Goal: Task Accomplishment & Management: Use online tool/utility

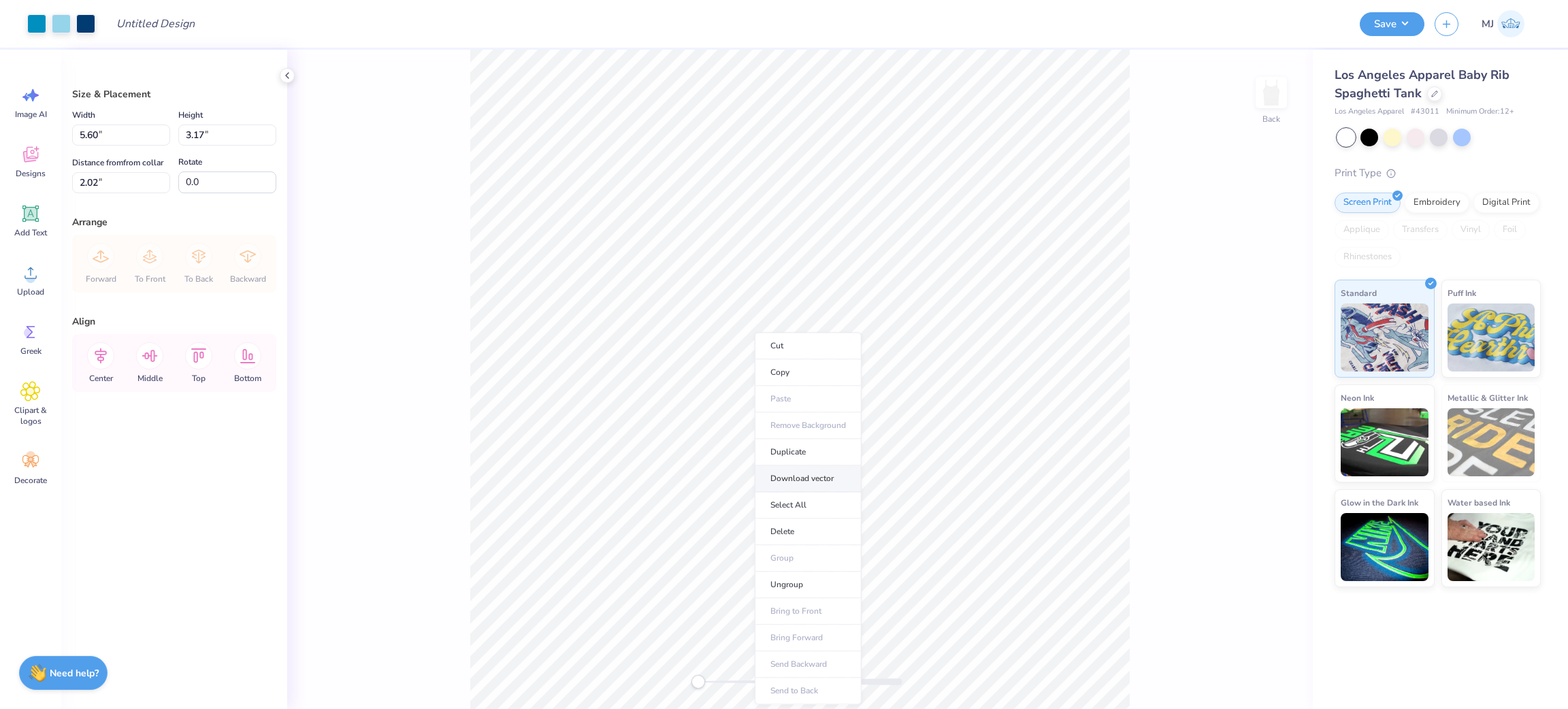
click at [806, 471] on li "Download vector" at bounding box center [808, 479] width 107 height 27
click at [773, 557] on li "Ungroup" at bounding box center [780, 562] width 107 height 27
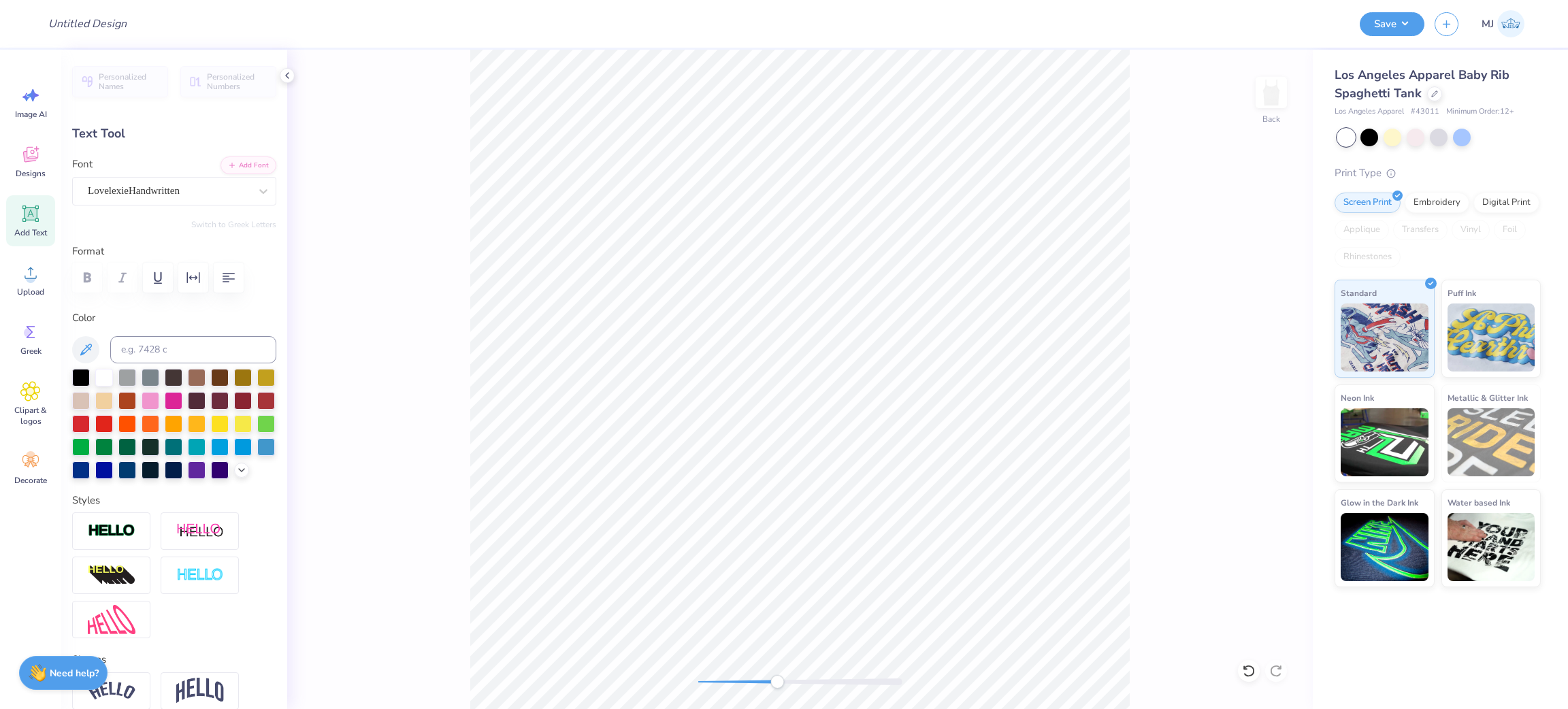
type input "0.24"
type input "1.13"
type input "3.35"
type input "0.50"
type input "1.33"
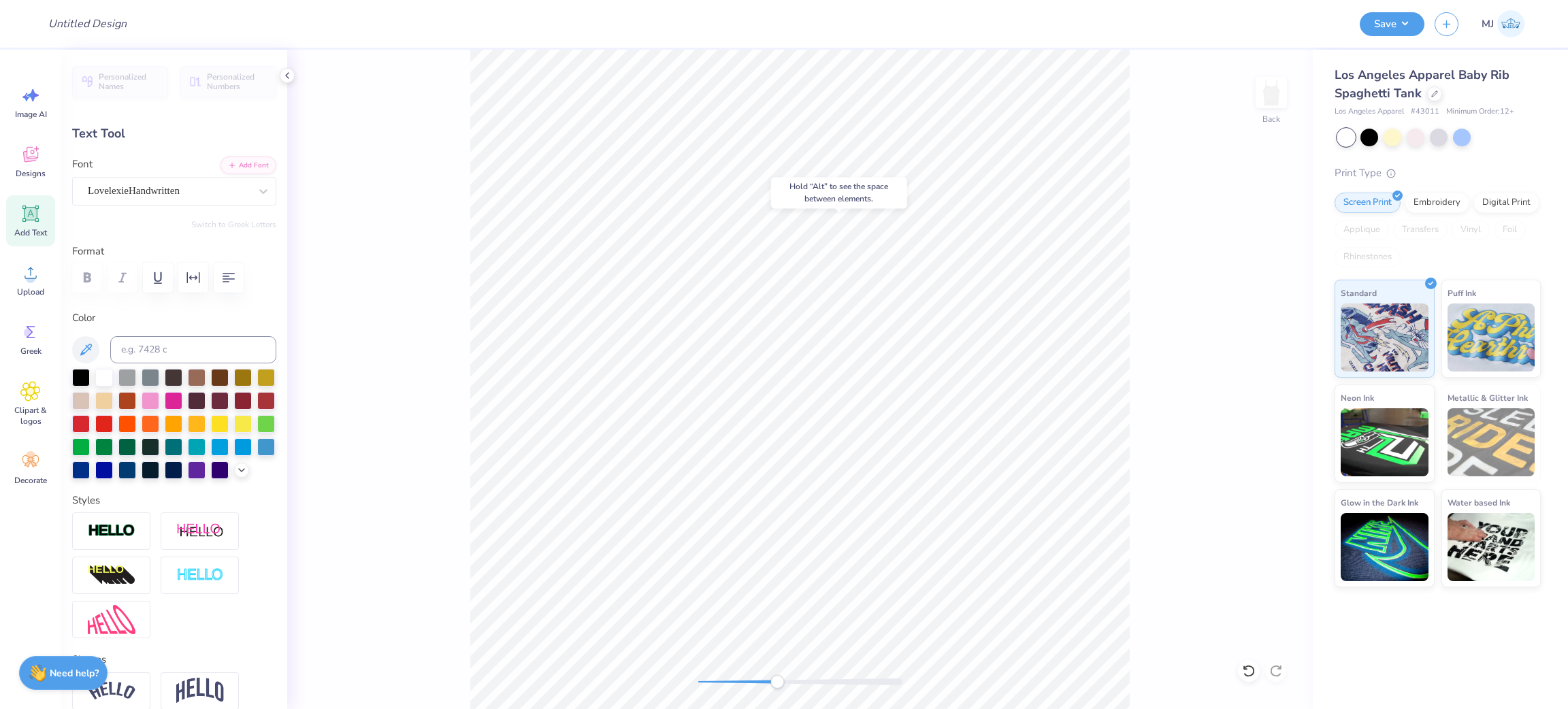
type input "3.11"
type input "0.85"
type input "0.42"
type input "2.32"
type input "0.46"
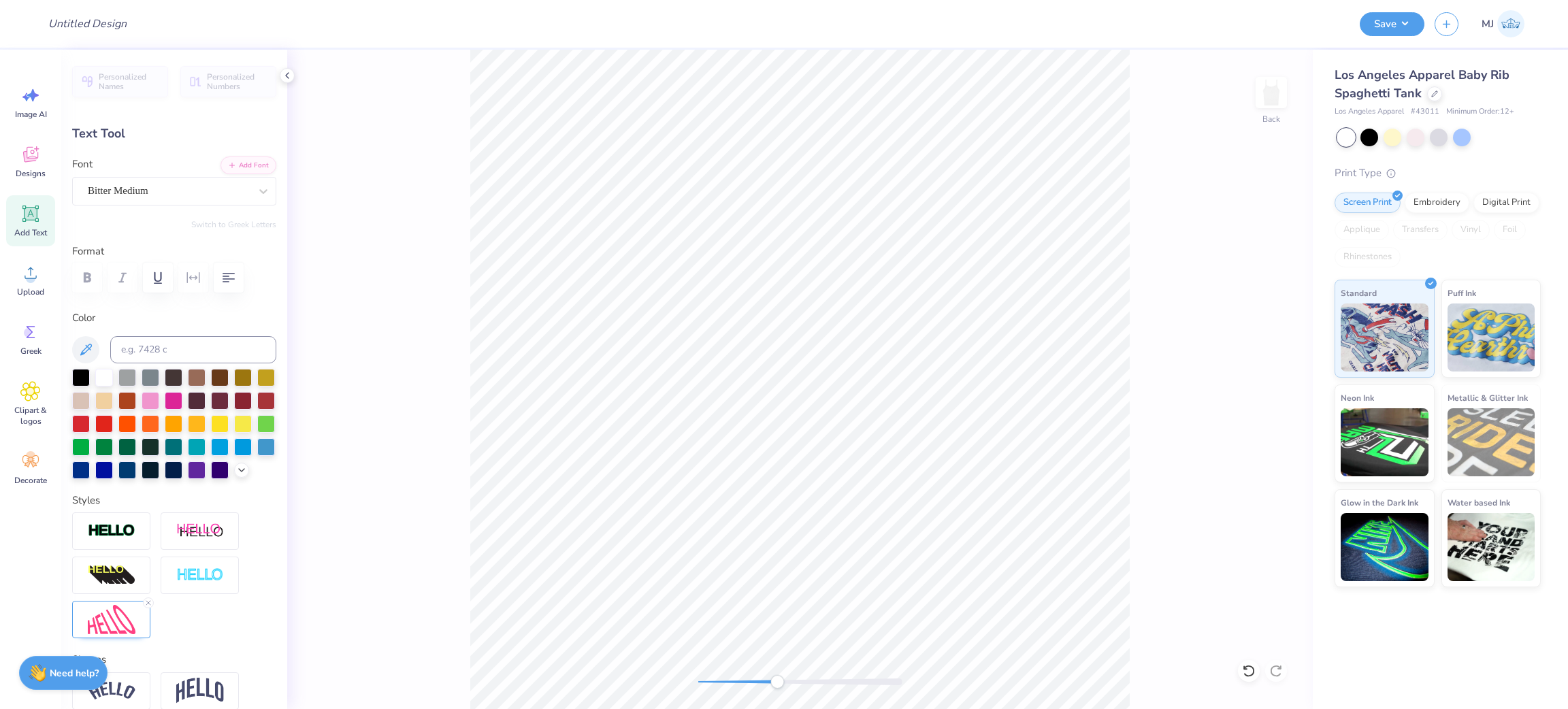
type input "0.28"
type input "2.51"
type input "0.60"
type input "1.32"
type input "3.08"
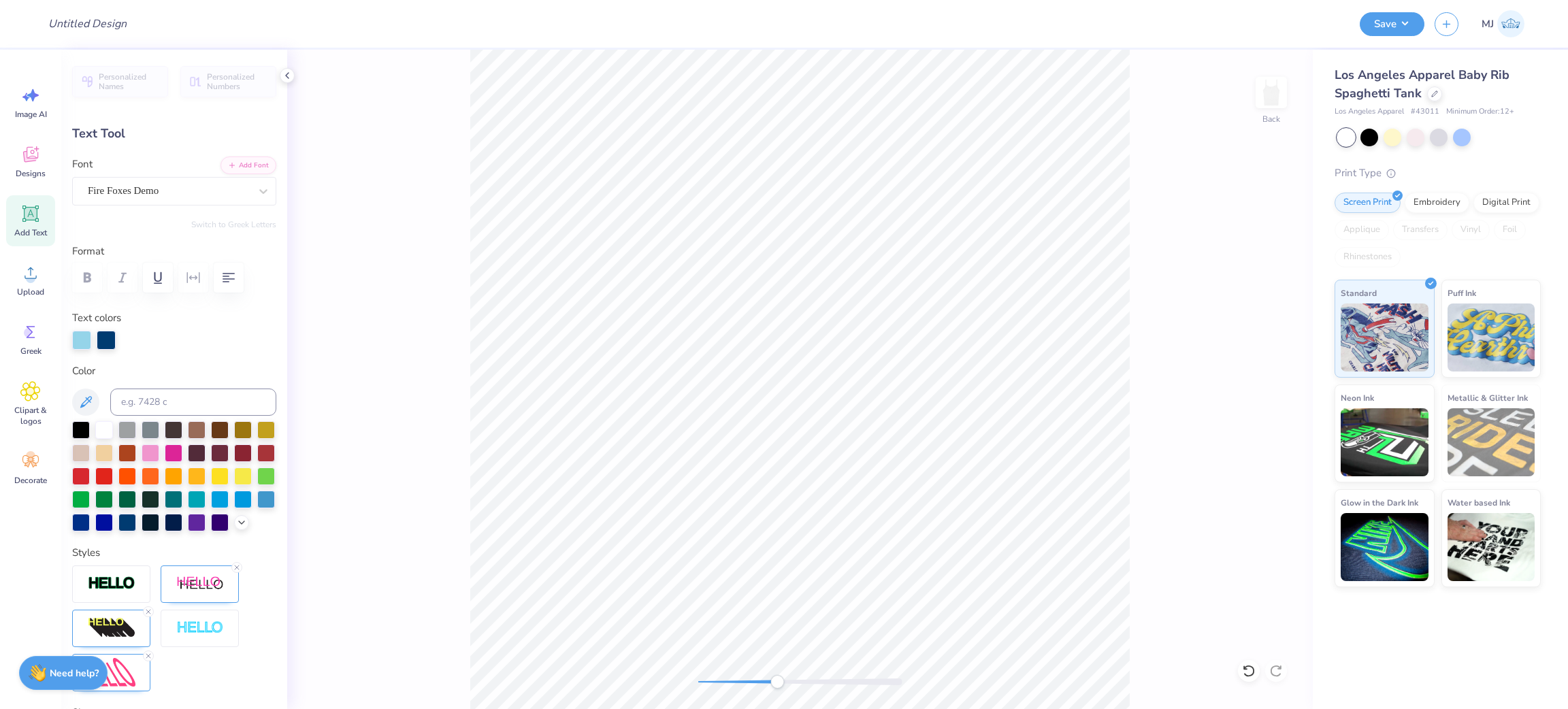
type input "0.59"
type input "1.11"
type input "3.05"
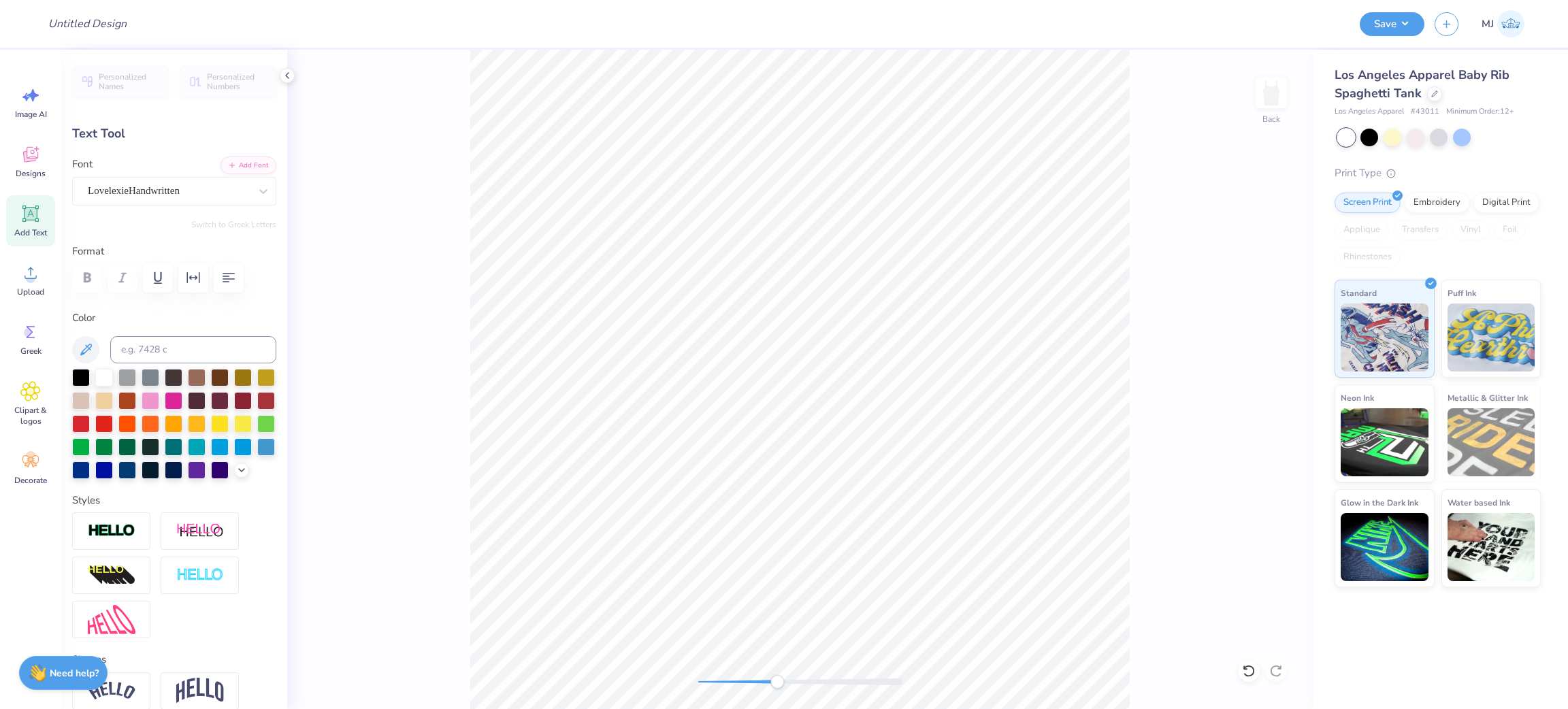
type input "0.24"
type input "1.13"
type input "3.36"
type input "1.01"
type input "0.27"
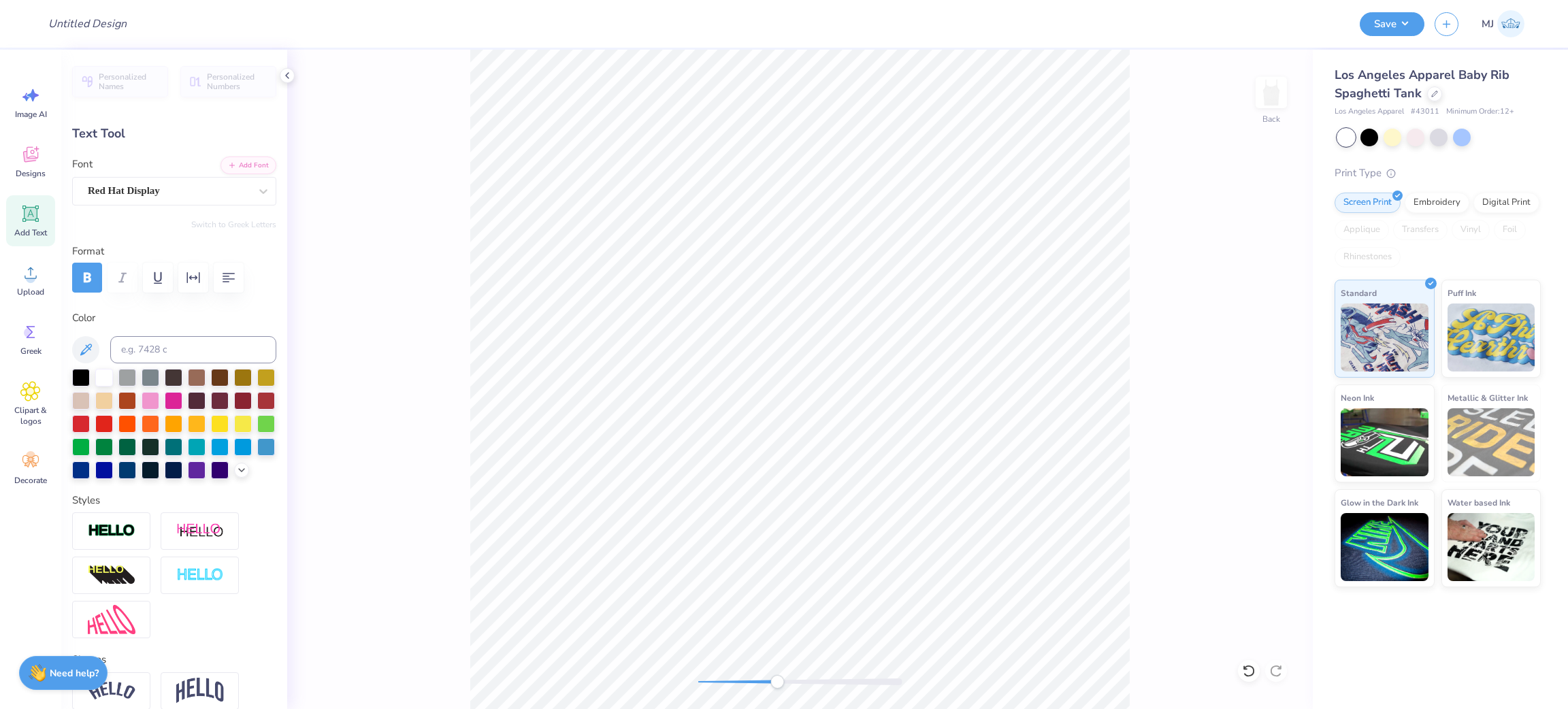
type input "4.60"
type input "0.85"
type input "0.42"
type input "2.32"
type input "0.88"
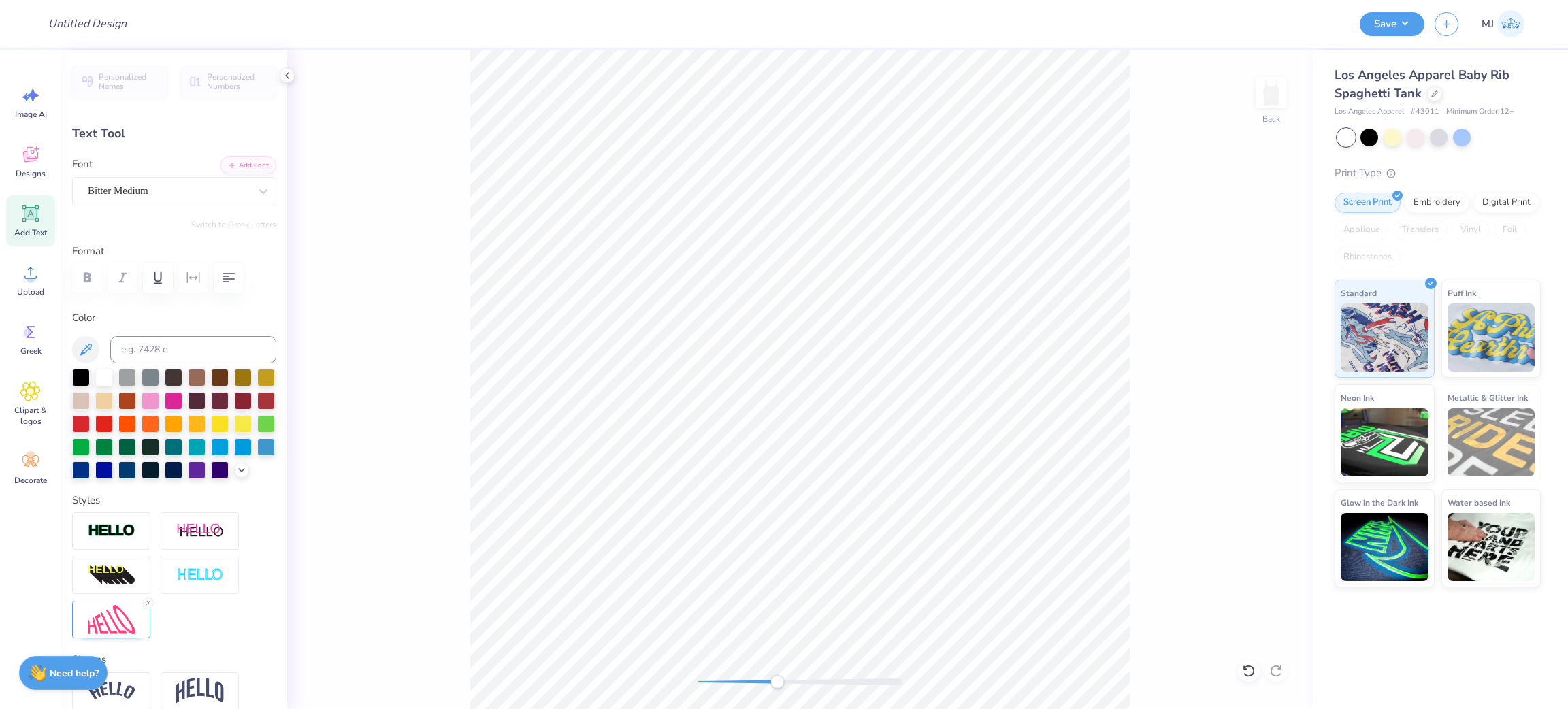
type input "0.30"
type input "2.36"
type input "0.46"
type input "0.28"
type input "2.51"
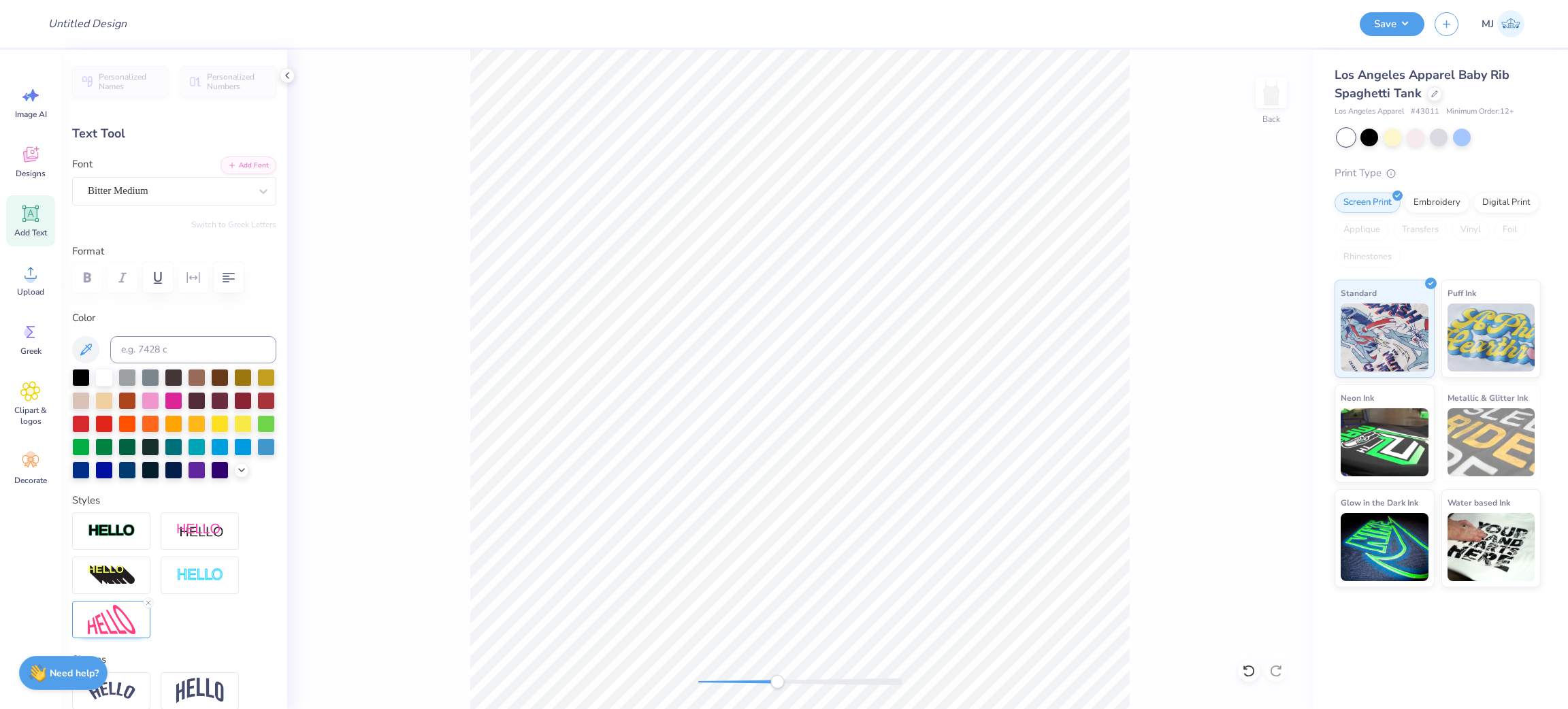
type input "0.85"
type input "0.34"
type input "2.47"
type input "0.15"
type input "0.35"
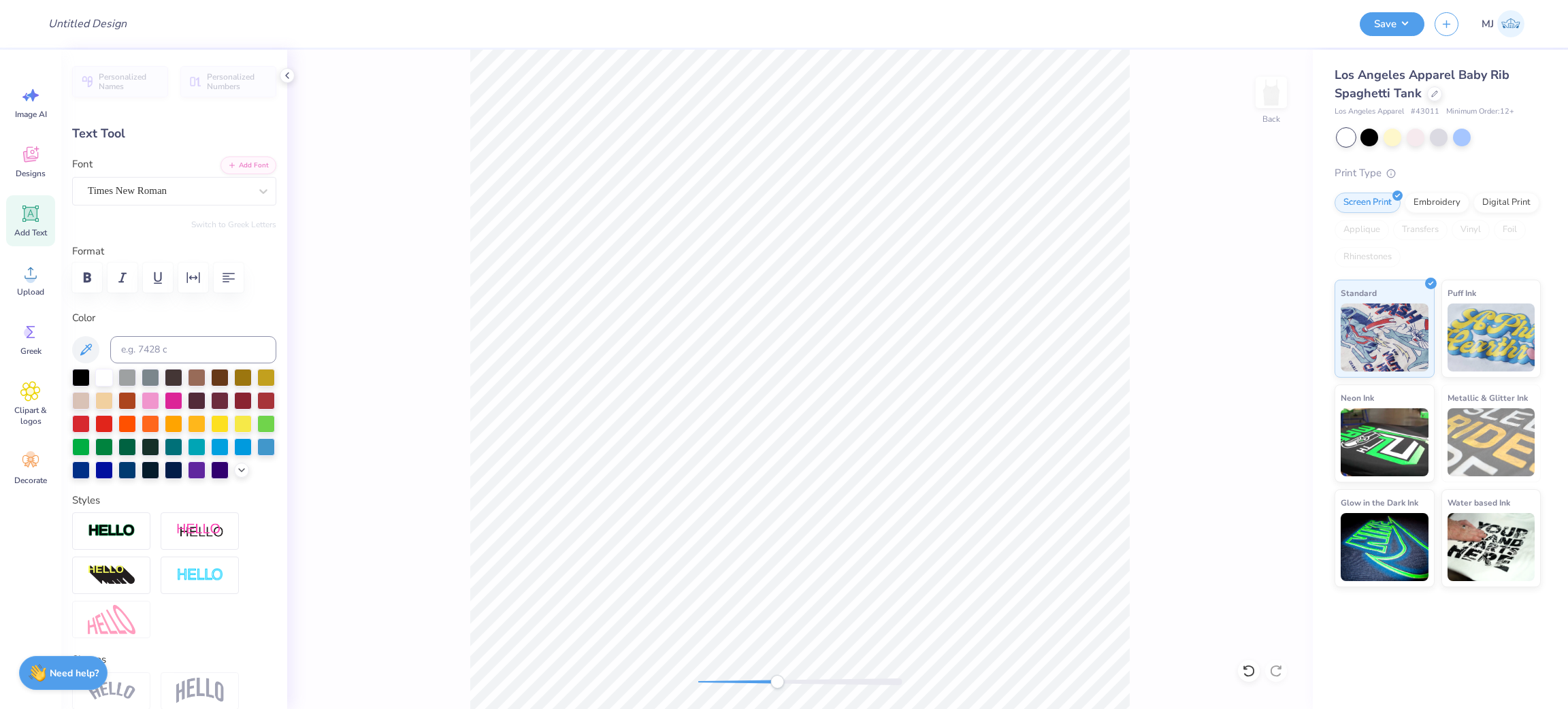
type input "4.59"
type input "1.01"
type input "0.27"
type input "4.60"
type input "0.68"
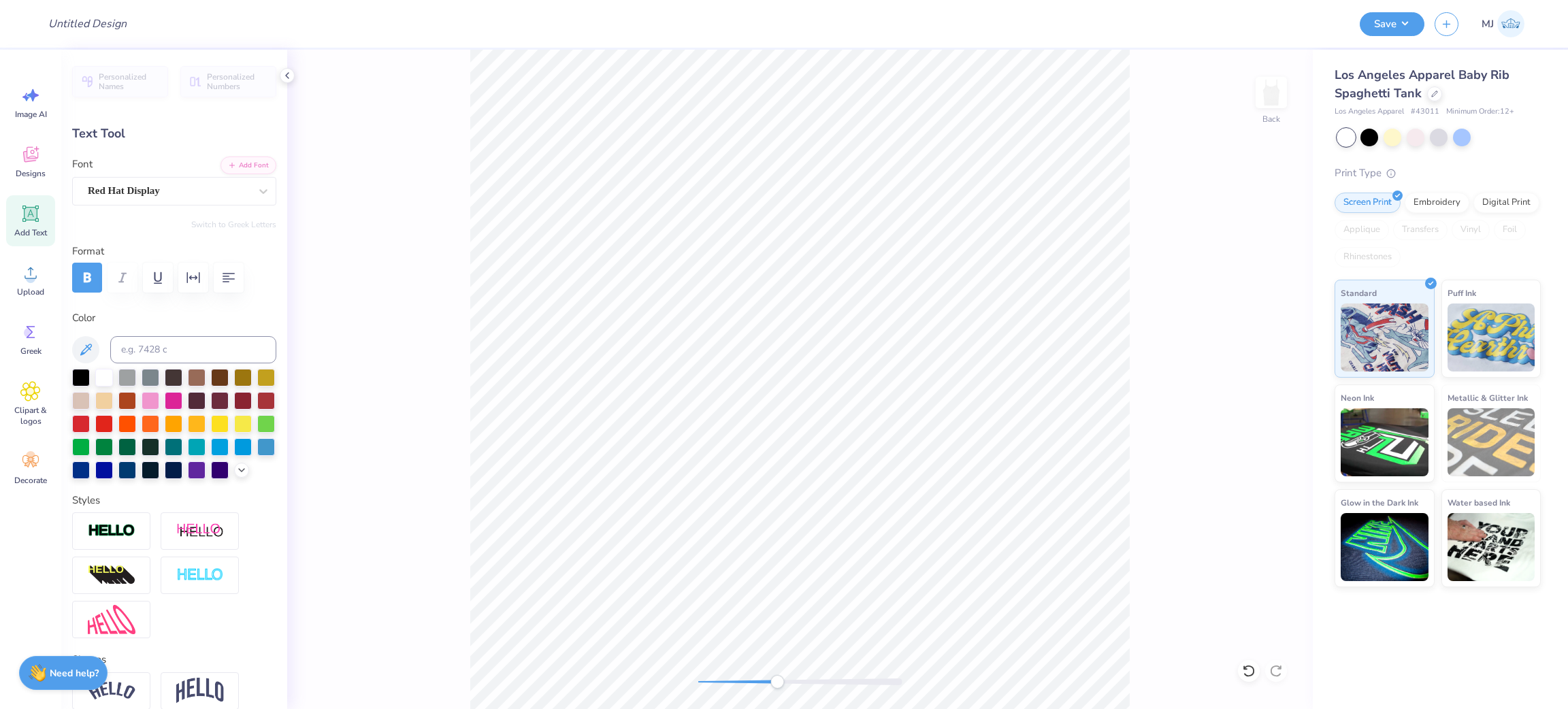
type input "0.34"
type input "4.59"
type input "0.14"
type input "4.49"
type input "1.01"
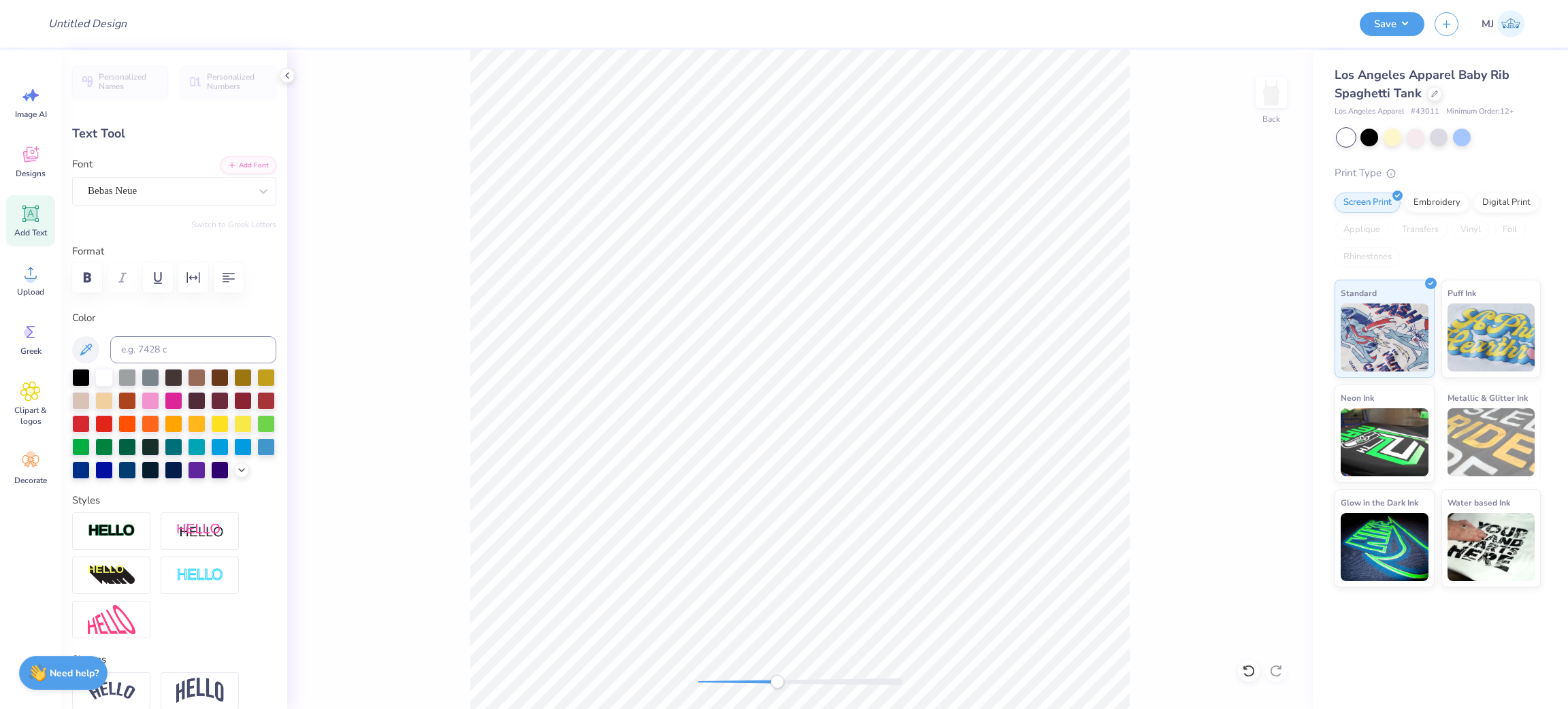
type input "0.27"
type input "4.60"
click at [289, 70] on icon at bounding box center [287, 75] width 11 height 11
type input "0.60"
type input "1.32"
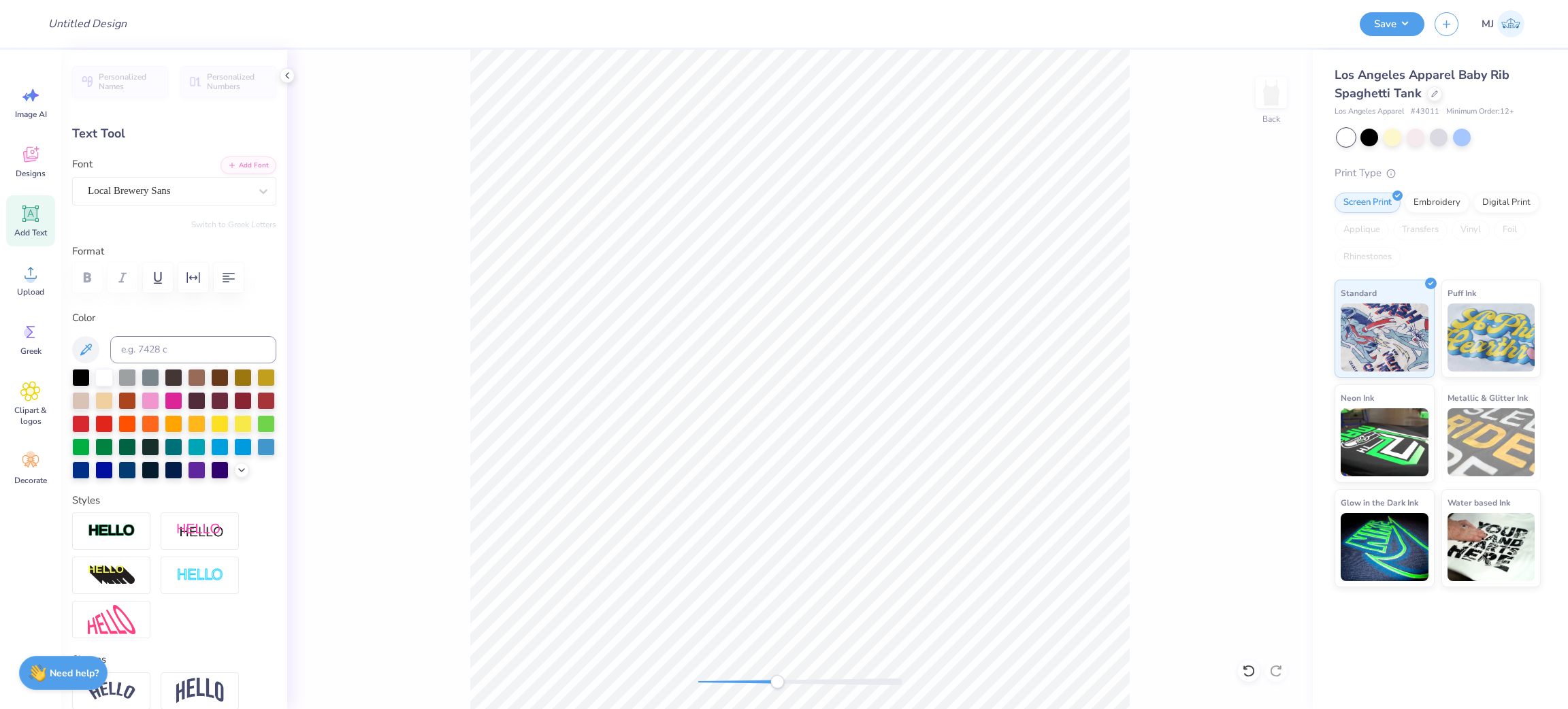
type input "3.08"
type input "0.24"
type input "1.13"
type input "3.36"
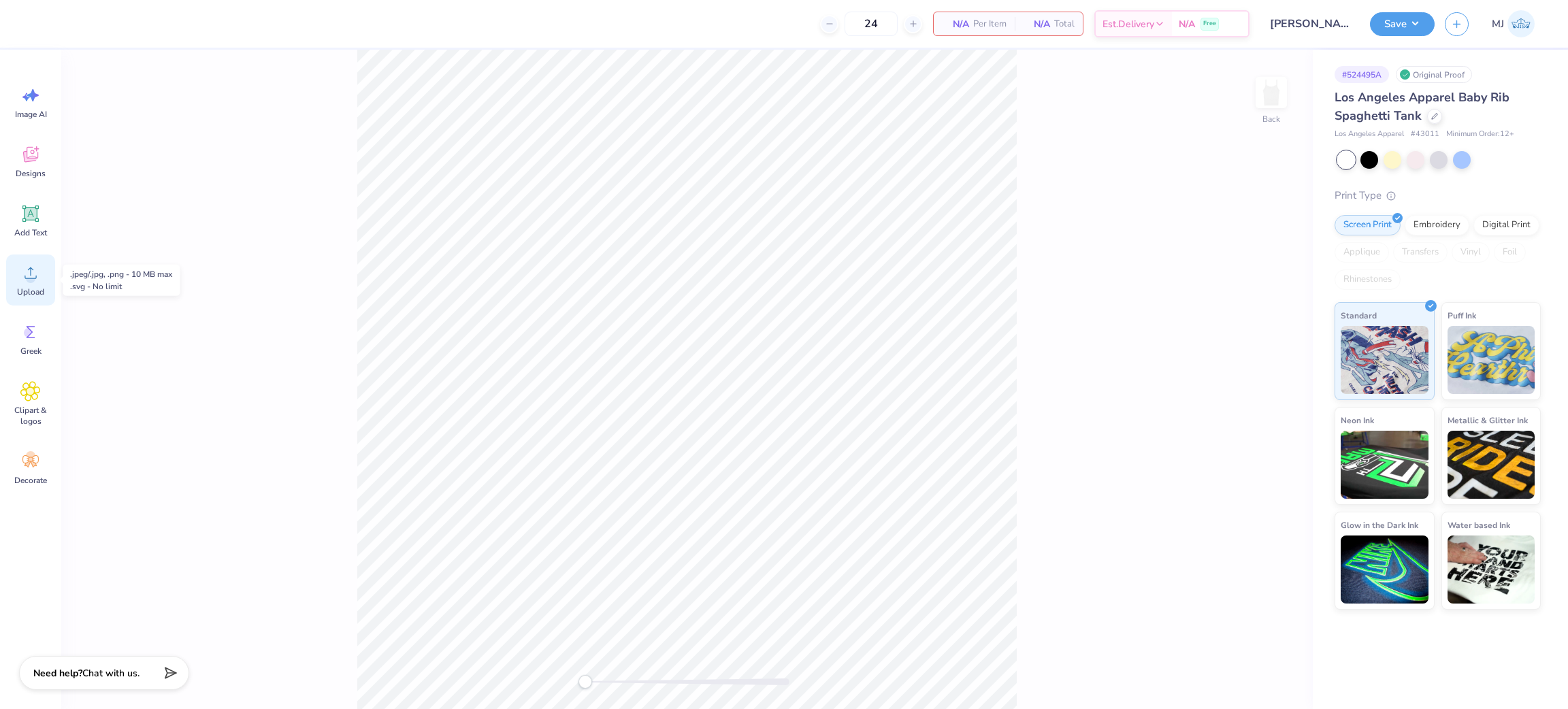
click at [30, 272] on icon at bounding box center [30, 273] width 12 height 12
click at [34, 207] on icon at bounding box center [30, 213] width 20 height 20
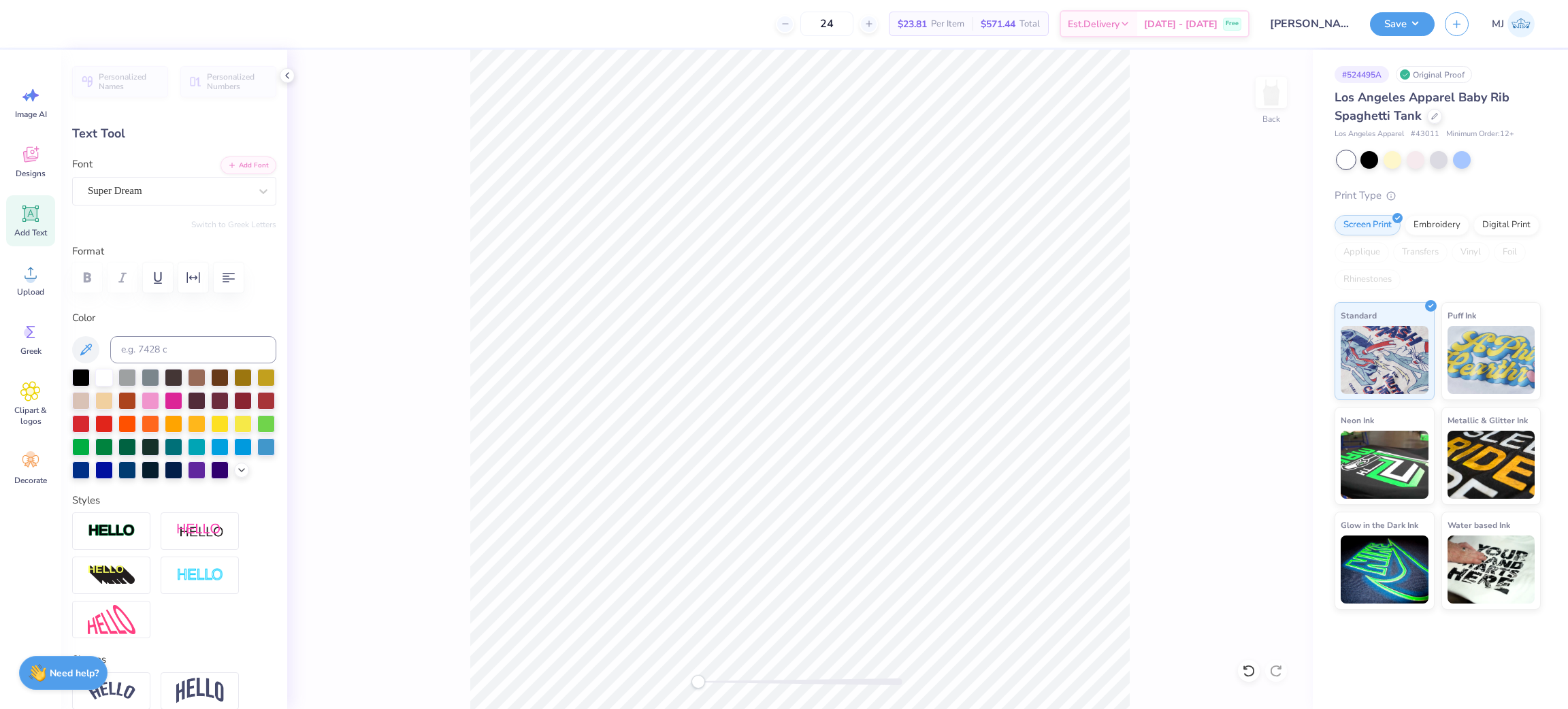
scroll to position [16, 1]
click at [287, 79] on icon at bounding box center [287, 75] width 11 height 11
type input "6.29"
type input "1.82"
type input "5.23"
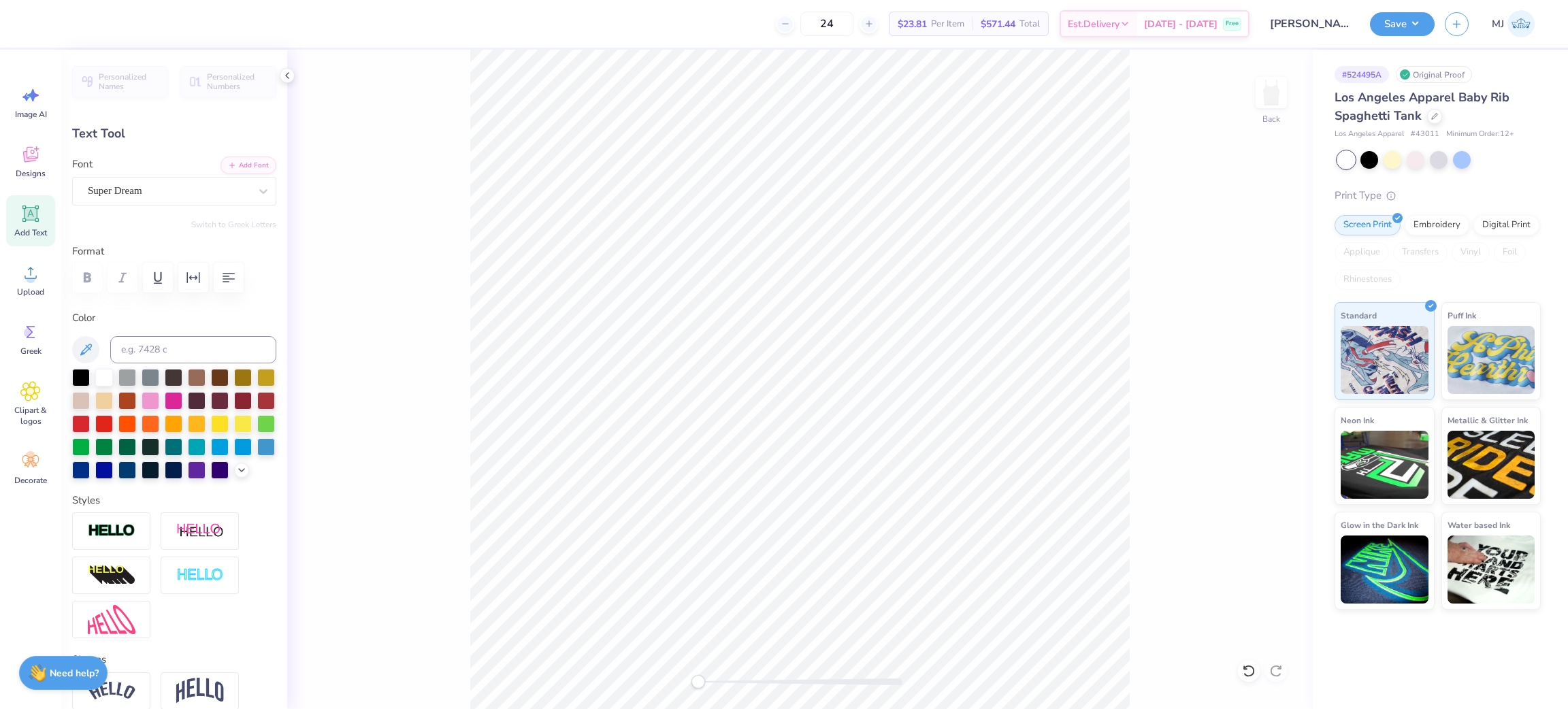
type input "8.50"
type input "2.46"
type input "4.60"
type textarea "TET"
type input "6.20"
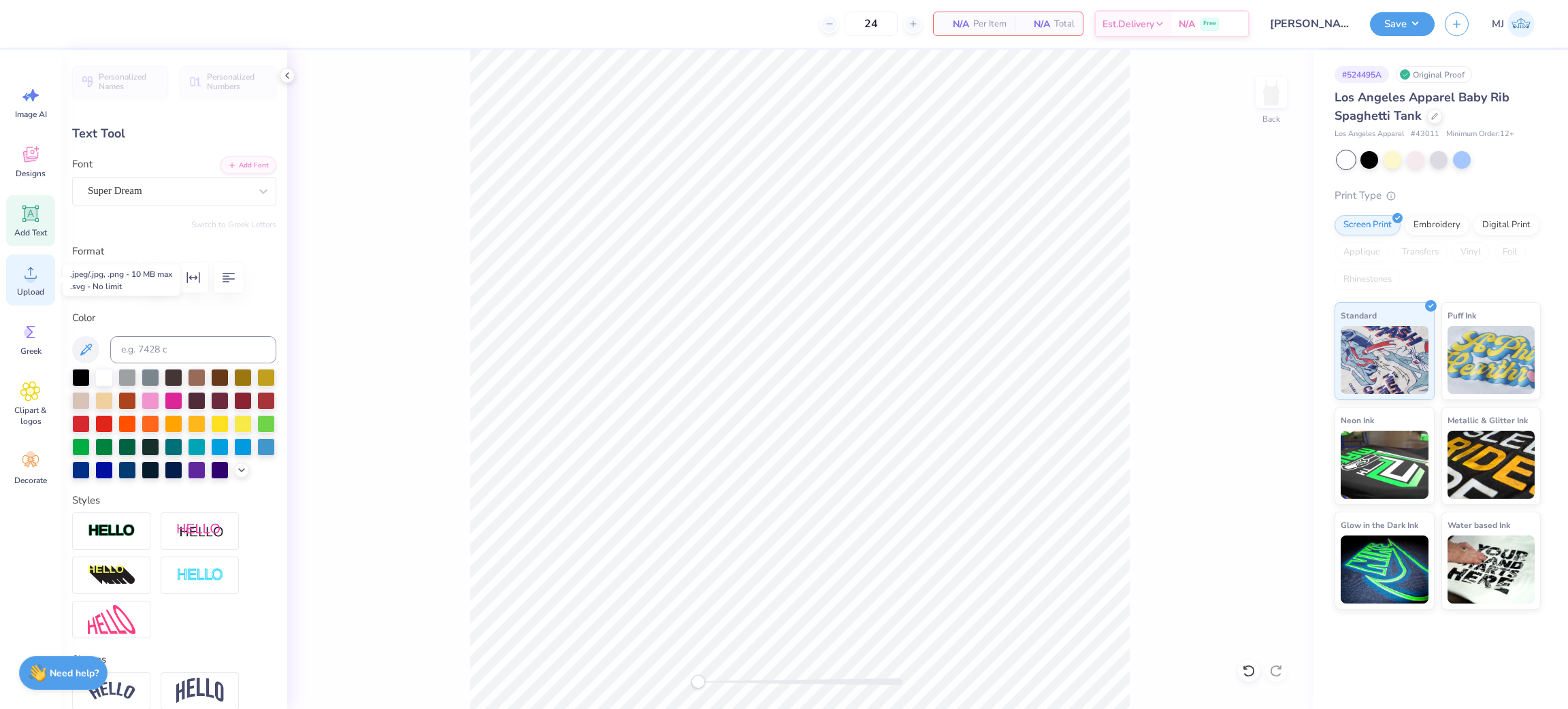
click at [17, 287] on span "Upload" at bounding box center [30, 292] width 27 height 11
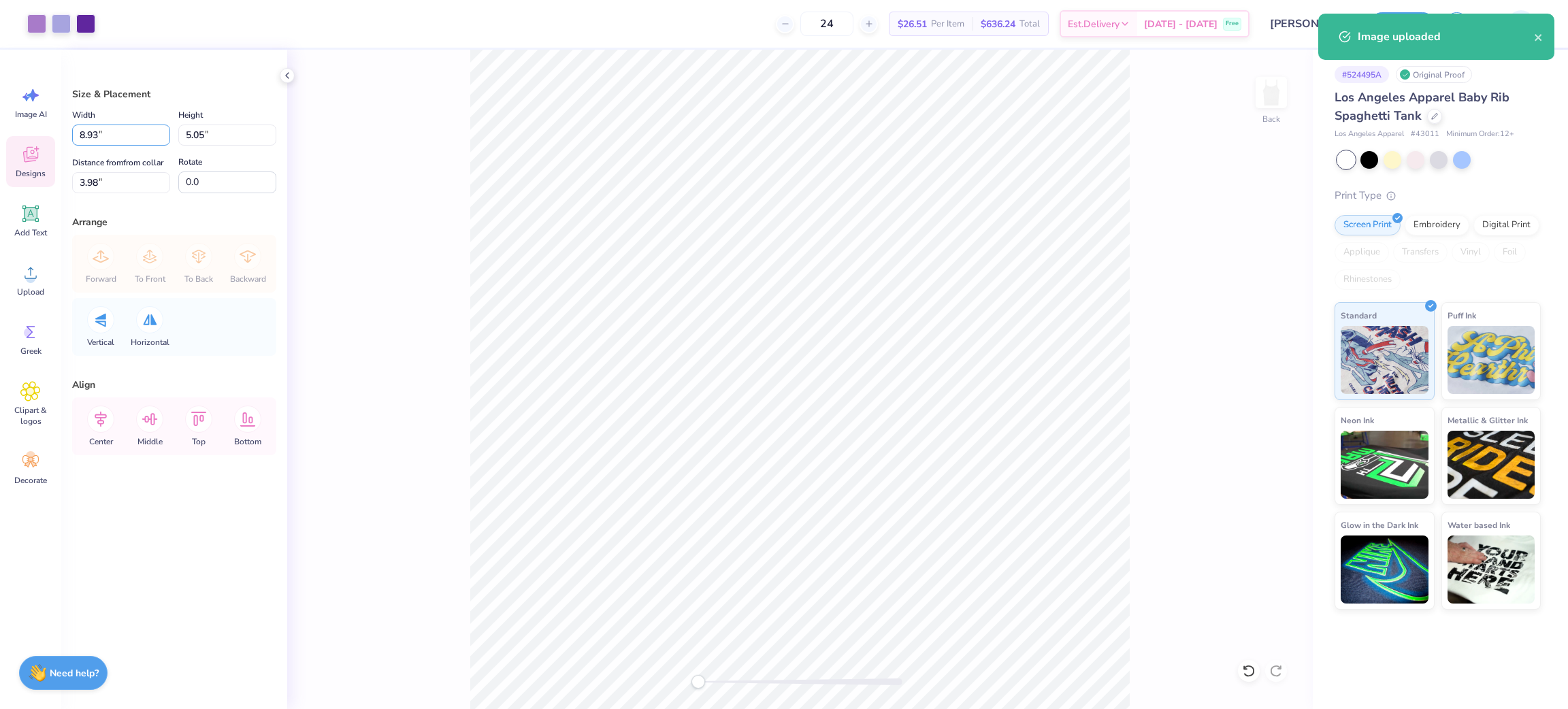
drag, startPoint x: 112, startPoint y: 143, endPoint x: 34, endPoint y: 137, distance: 78.2
click at [34, 137] on div "Art colors 24 $26.51 Per Item $636.24 Total Est. Delivery Oct 6 - 9 Free Design…" at bounding box center [784, 354] width 1568 height 709
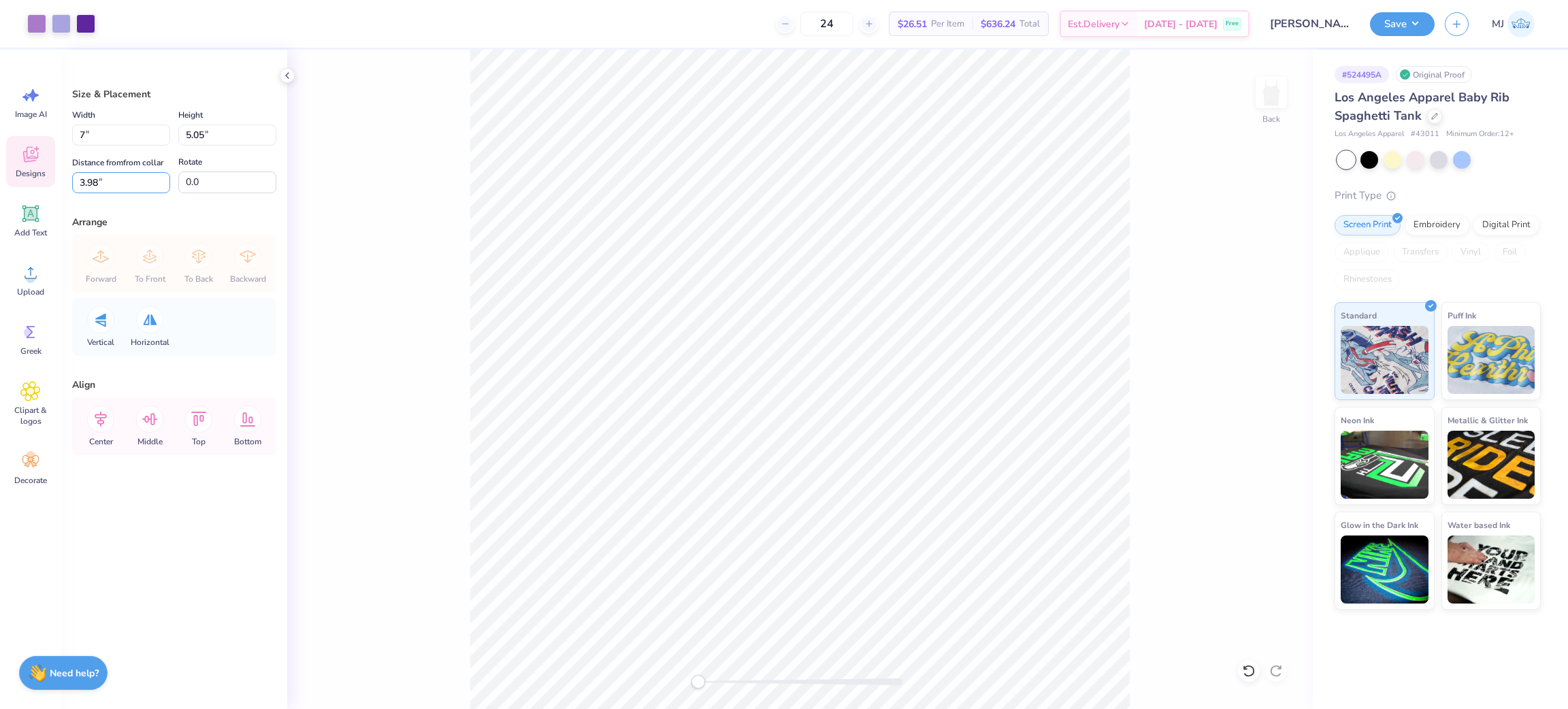
type input "7.00"
type input "3.96"
drag, startPoint x: 122, startPoint y: 182, endPoint x: 36, endPoint y: 175, distance: 86.3
click at [36, 175] on div "Art colors 24 $26.51 Per Item $636.24 Total Est. Delivery Oct 6 - 9 Free Design…" at bounding box center [784, 354] width 1568 height 709
click at [158, 208] on div "Size & Placement Width 7.00 7.00 " Height 3.96 3.96 " Distance from from collar…" at bounding box center [174, 379] width 226 height 659
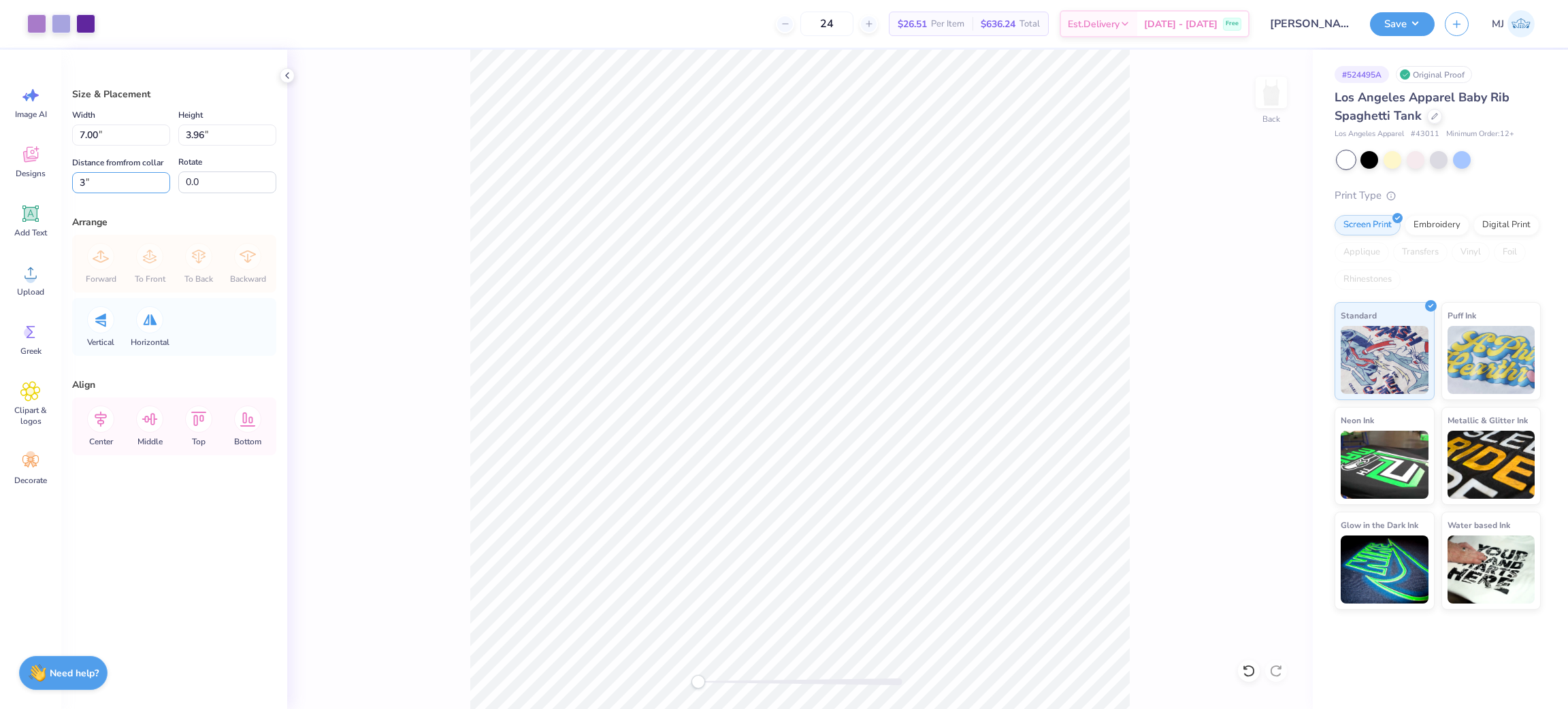
drag, startPoint x: 111, startPoint y: 186, endPoint x: 58, endPoint y: 180, distance: 53.3
click at [58, 180] on div "Art colors 24 $26.51 Per Item $636.24 Total Est. Delivery Oct 6 - 9 Free Design…" at bounding box center [784, 354] width 1568 height 709
drag, startPoint x: 88, startPoint y: 187, endPoint x: 77, endPoint y: 187, distance: 11.0
click at [77, 187] on input "2" at bounding box center [121, 183] width 98 height 21
type input "3"
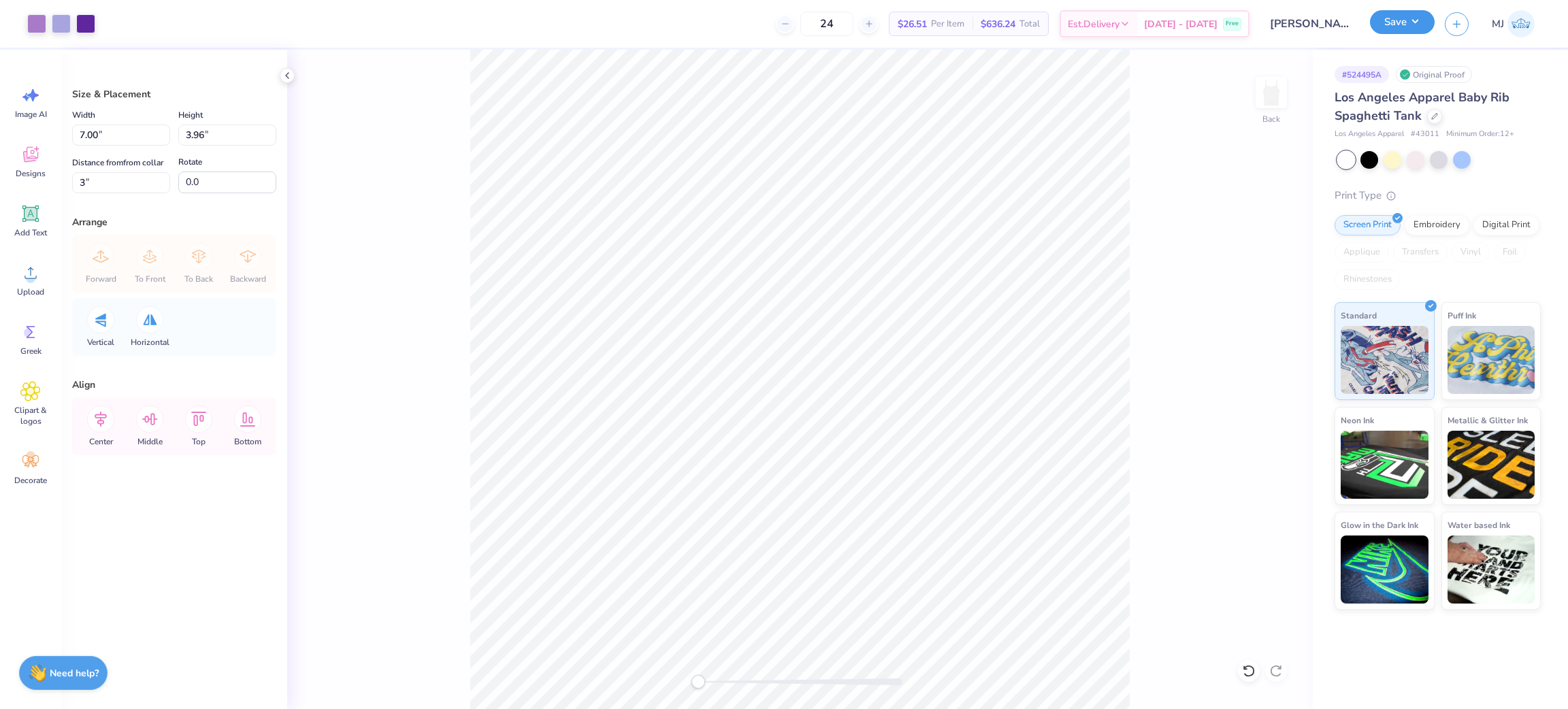
click at [1416, 27] on button "Save" at bounding box center [1402, 22] width 65 height 24
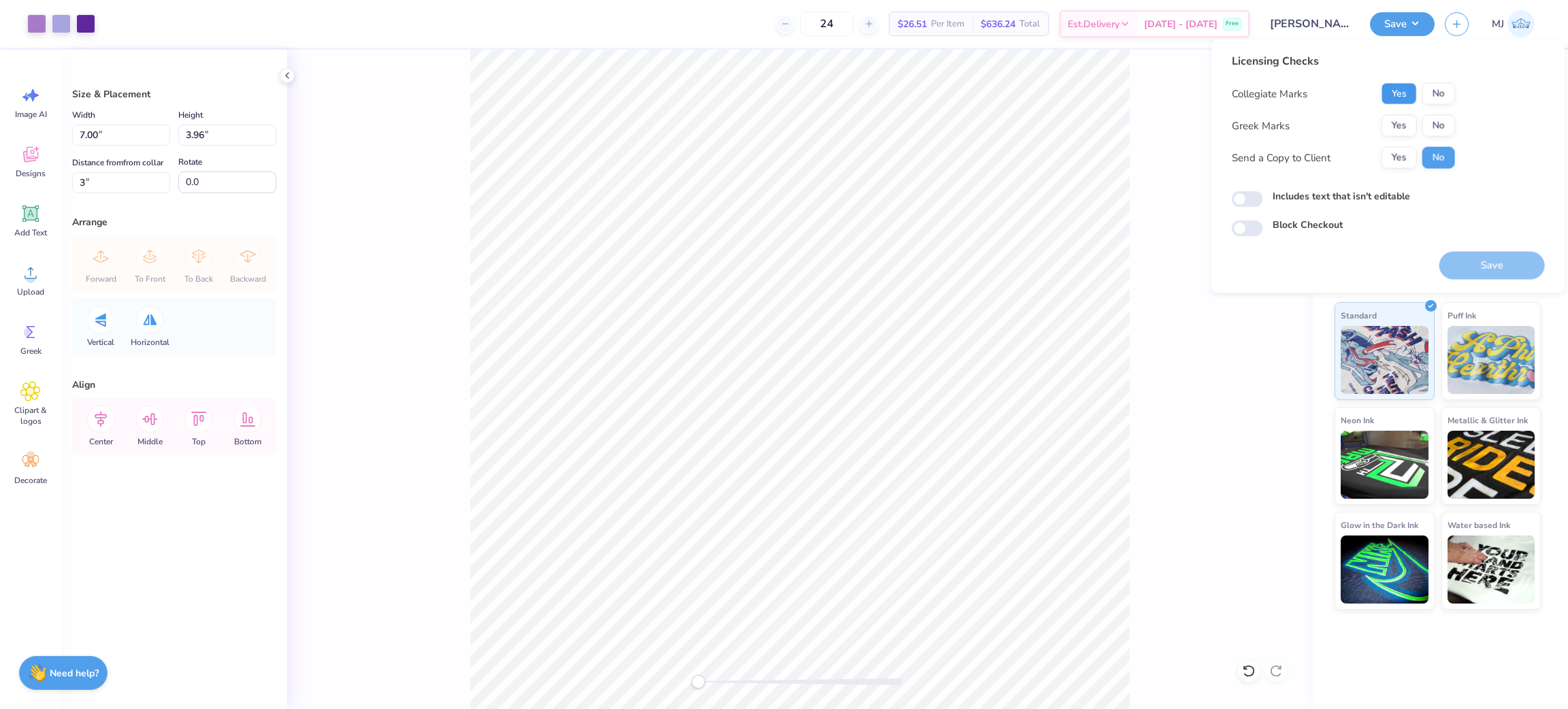
click at [1408, 92] on button "Yes" at bounding box center [1399, 94] width 36 height 22
click at [1437, 118] on button "No" at bounding box center [1439, 125] width 33 height 22
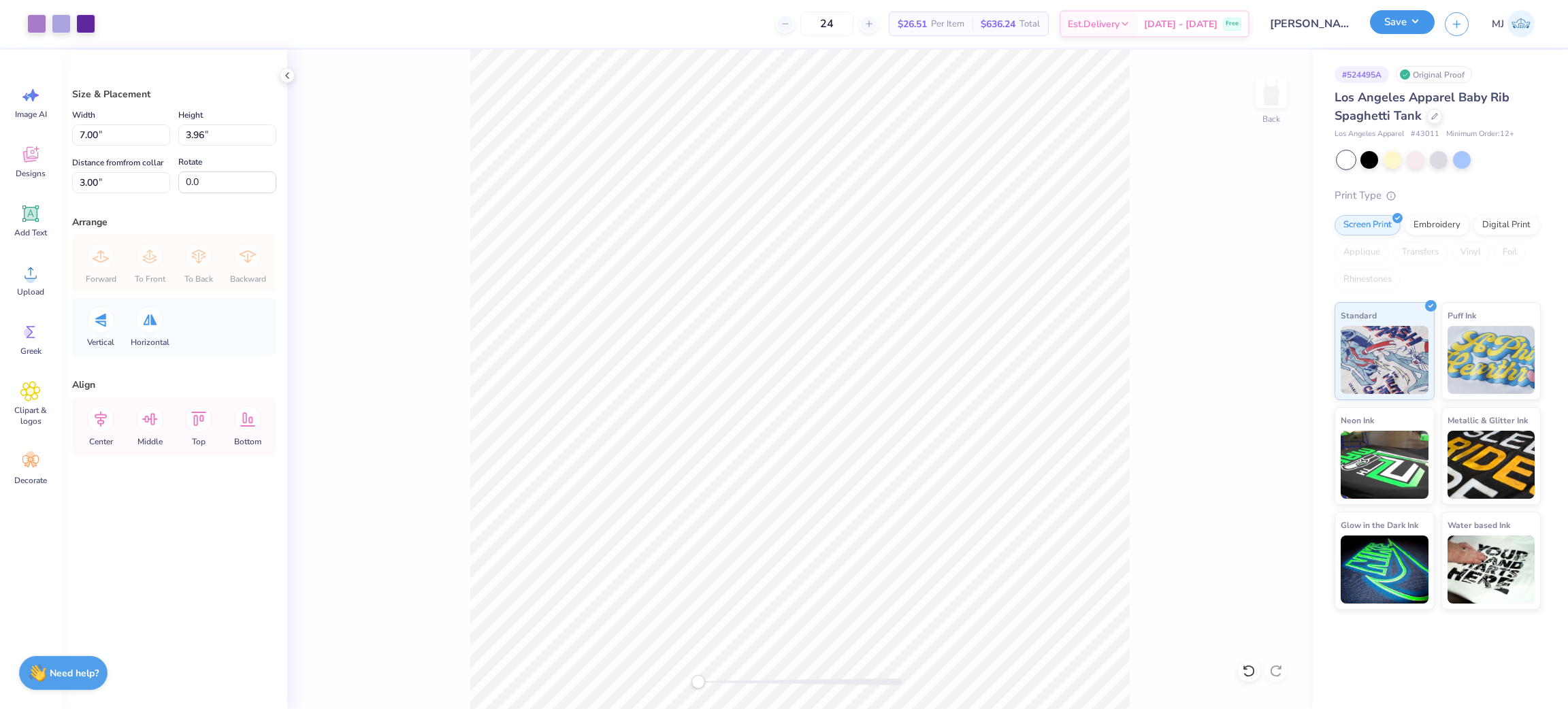
click at [1426, 22] on button "Save" at bounding box center [1402, 22] width 65 height 24
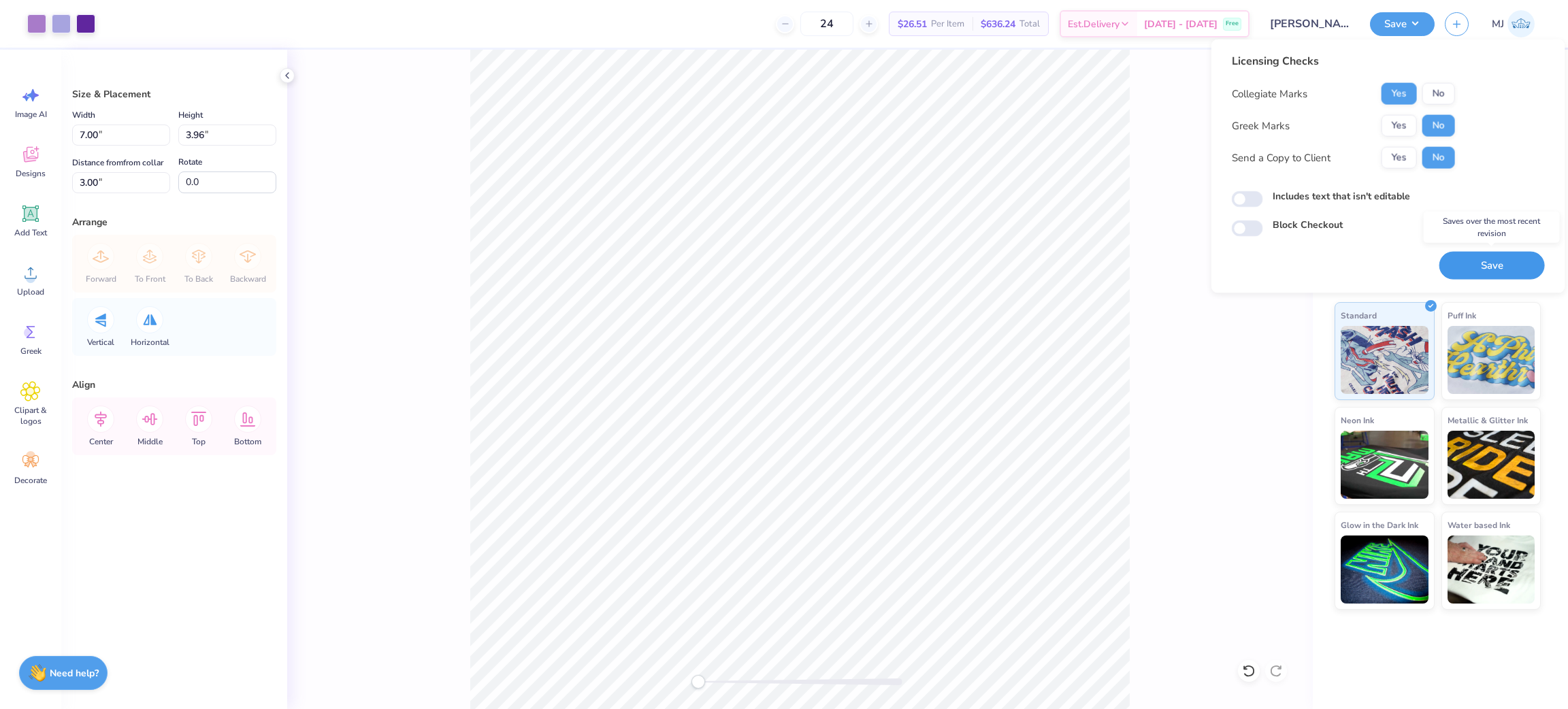
click at [1449, 267] on button "Save" at bounding box center [1492, 266] width 105 height 28
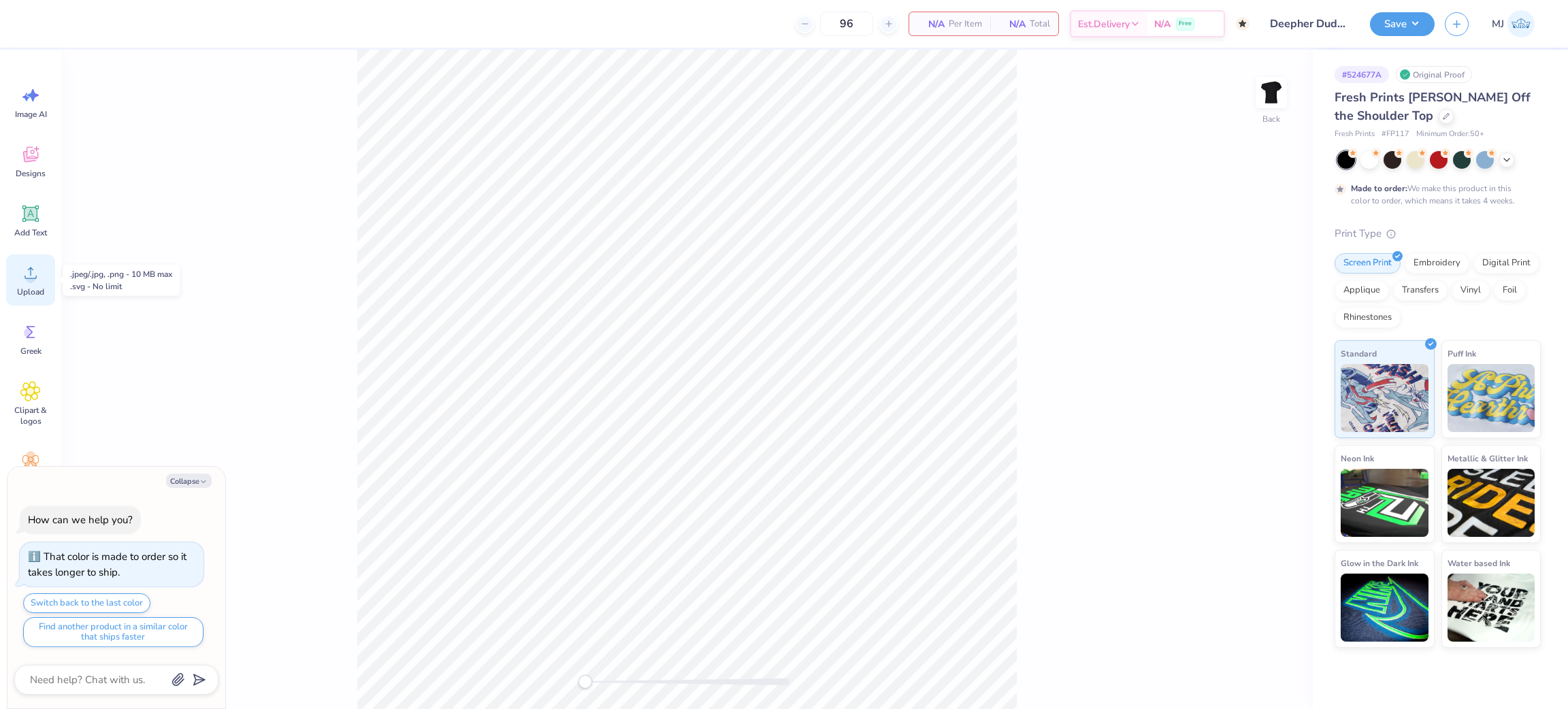
click at [28, 289] on span "Upload" at bounding box center [30, 292] width 27 height 11
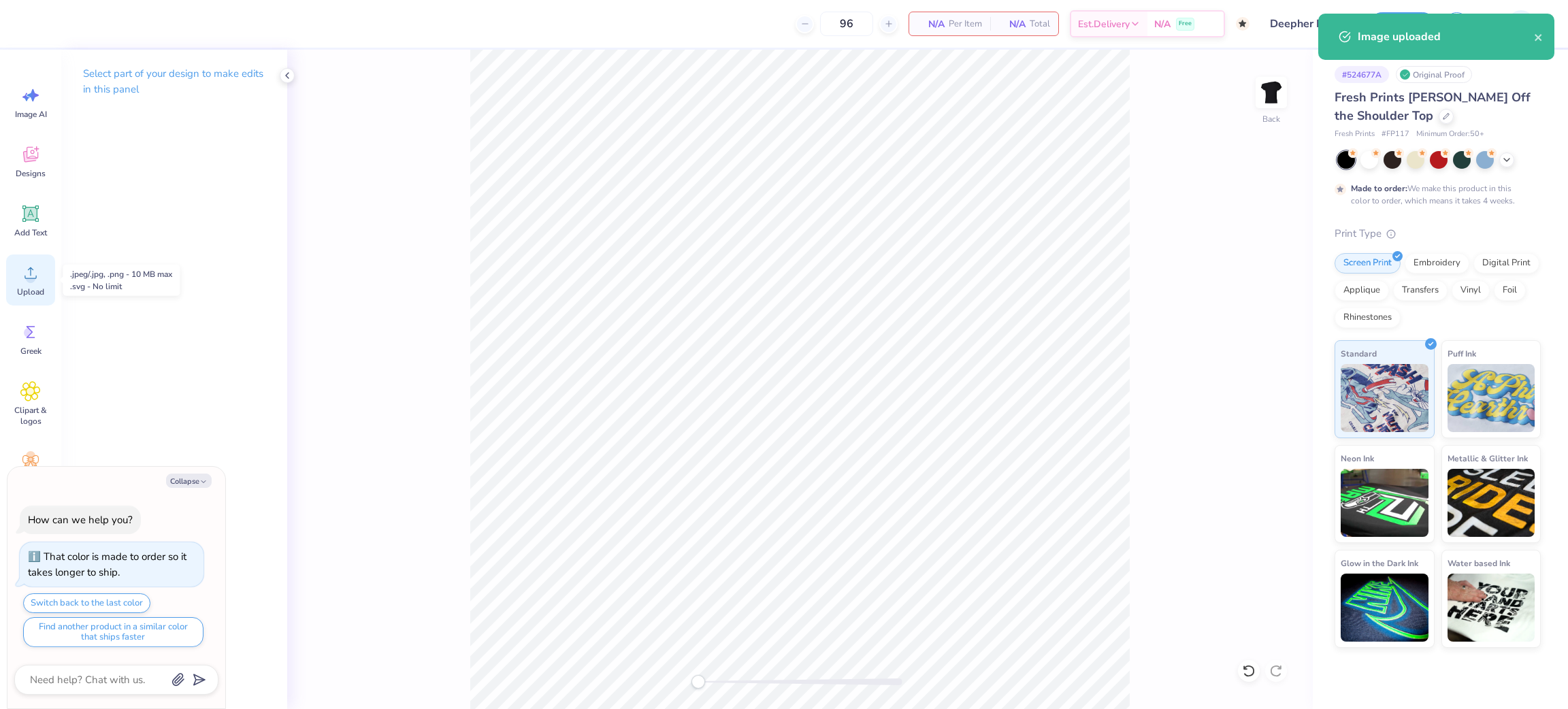
click at [29, 290] on span "Upload" at bounding box center [30, 292] width 27 height 11
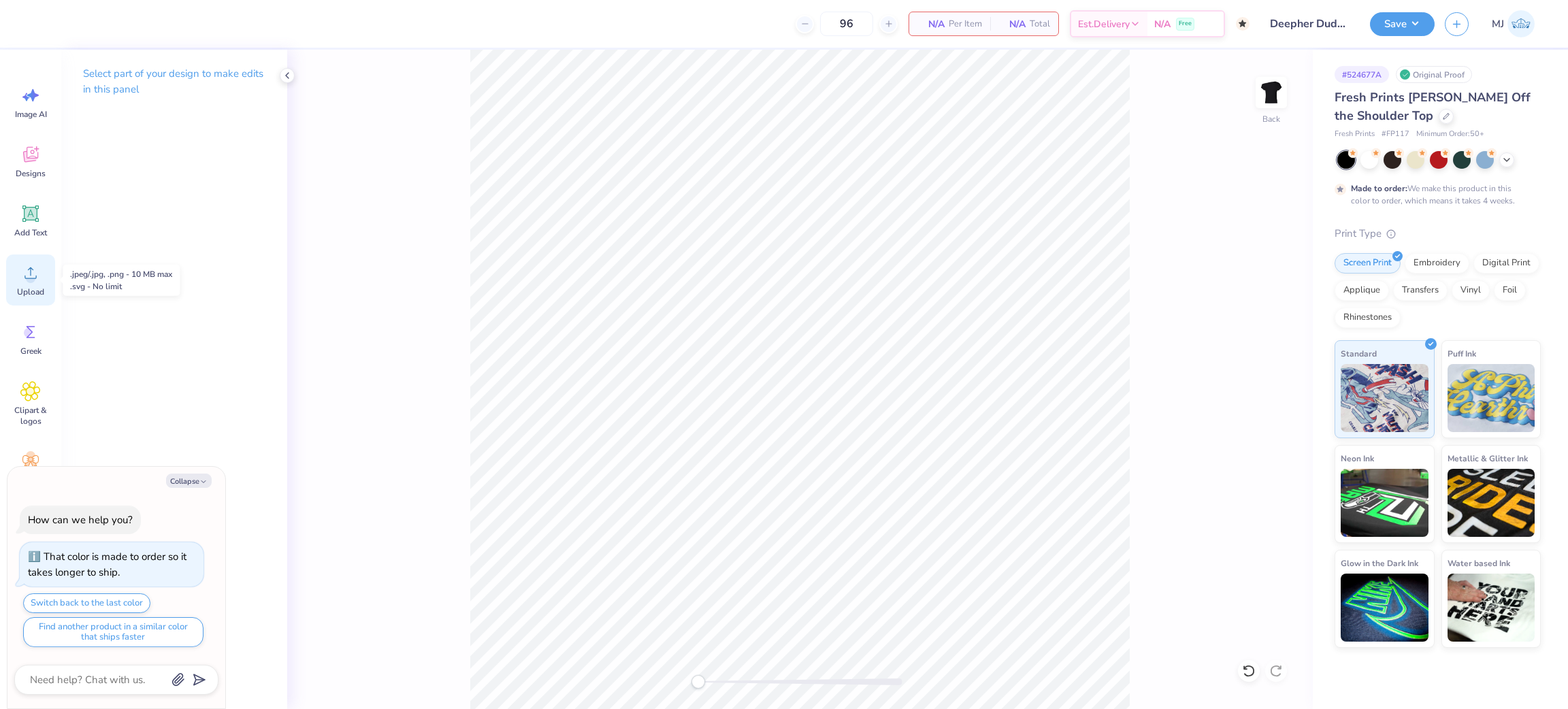
click at [44, 289] on span "Upload" at bounding box center [30, 292] width 27 height 11
click at [23, 281] on icon at bounding box center [30, 272] width 20 height 20
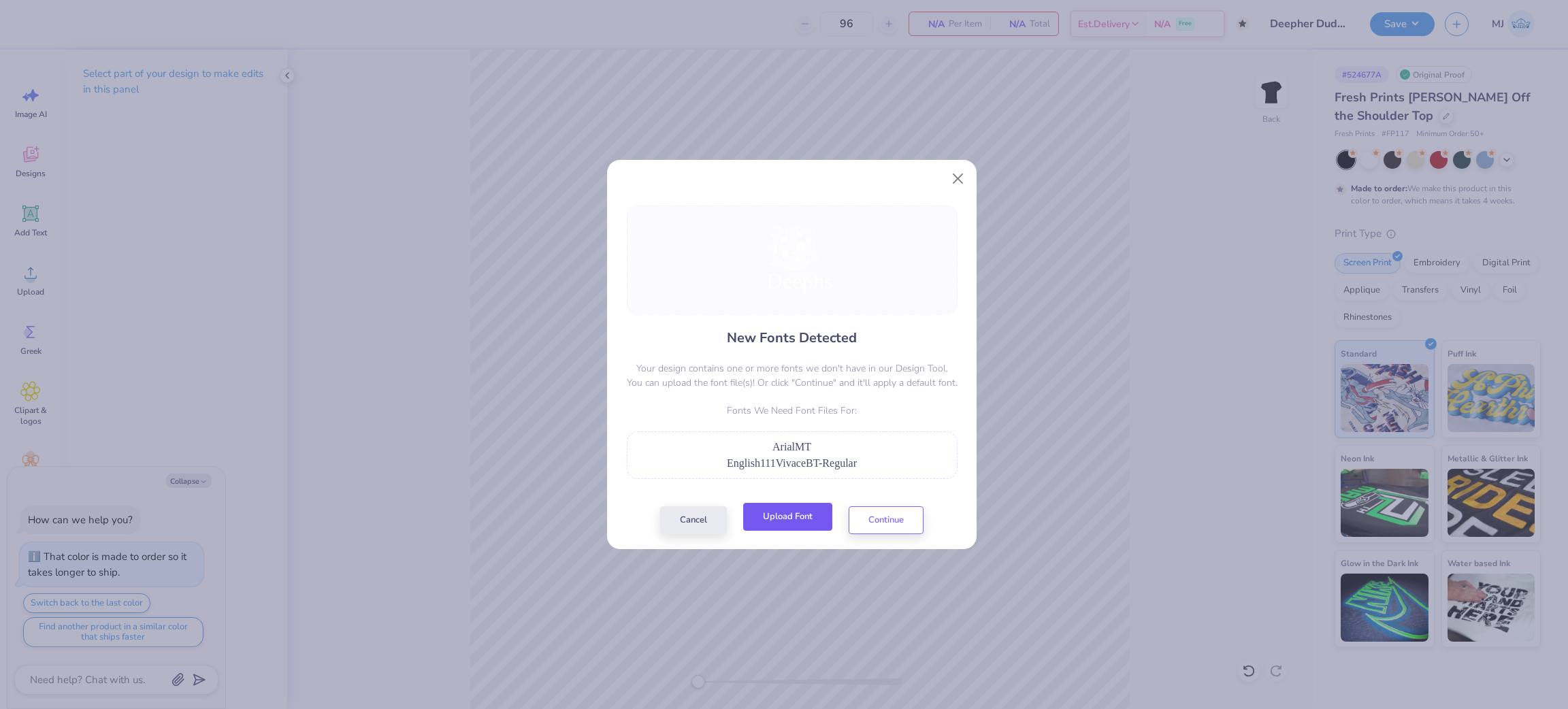
click at [774, 524] on button "Upload Font" at bounding box center [788, 517] width 89 height 28
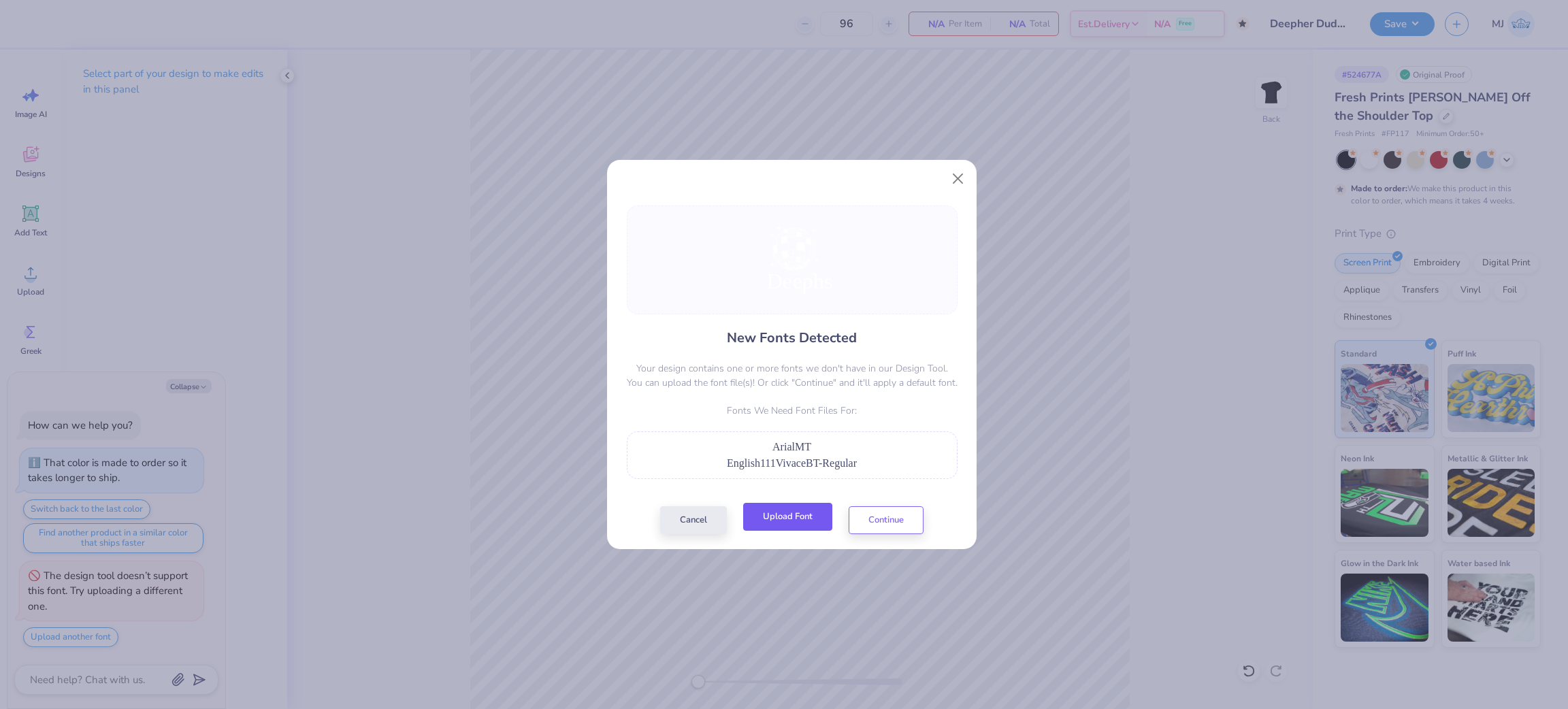
click at [786, 522] on button "Upload Font" at bounding box center [788, 517] width 89 height 28
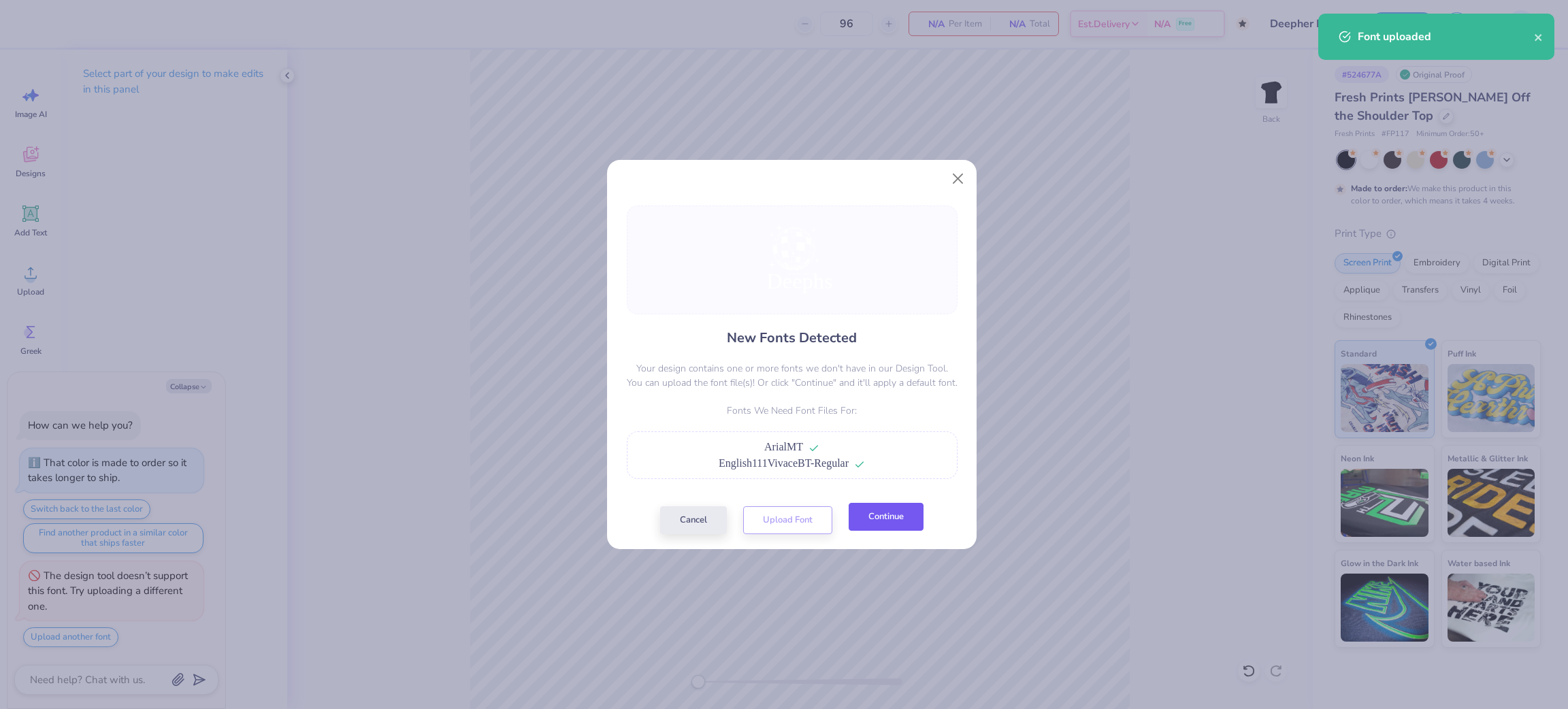
click at [889, 517] on button "Continue" at bounding box center [886, 517] width 75 height 28
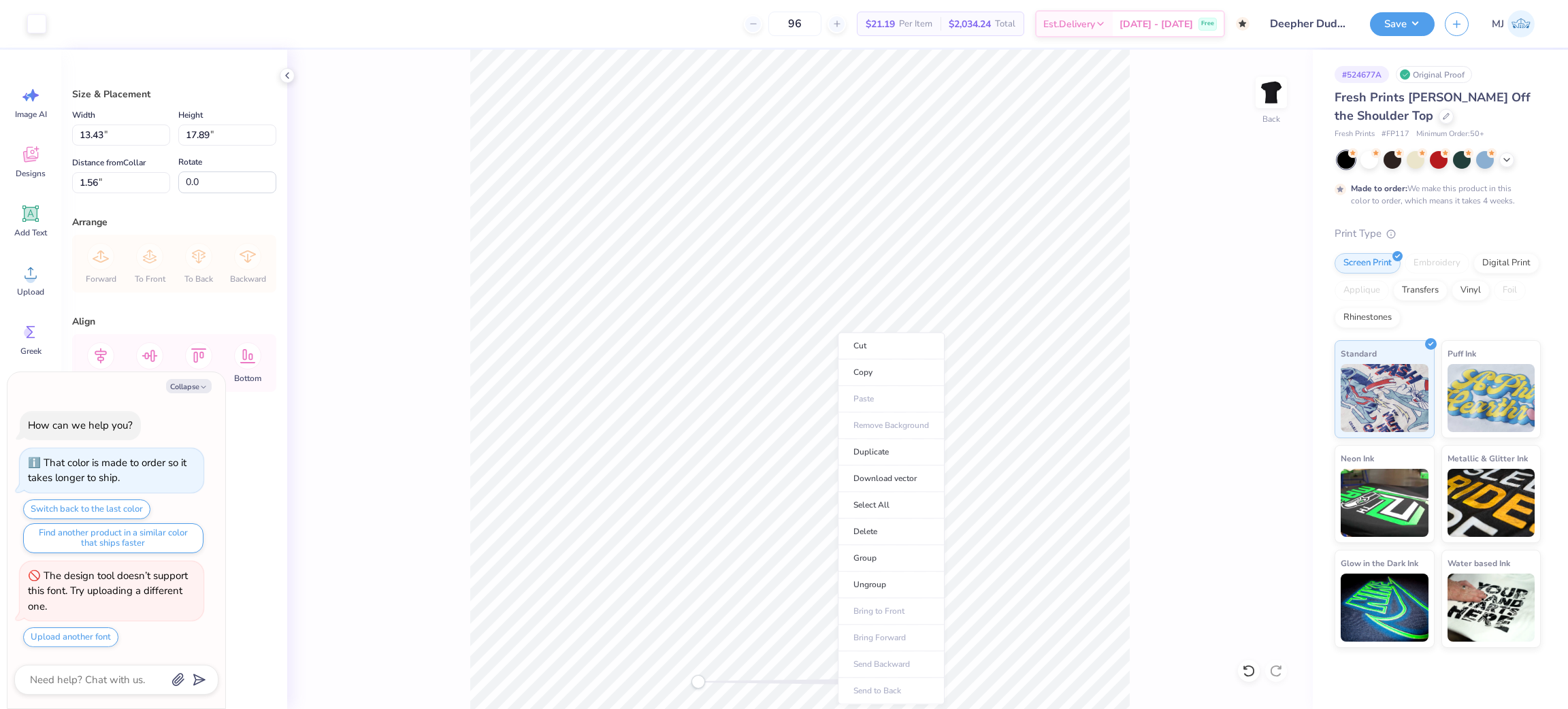
drag, startPoint x: 839, startPoint y: 336, endPoint x: 432, endPoint y: 118, distance: 461.7
click at [432, 118] on div "Back" at bounding box center [800, 379] width 1026 height 659
click at [907, 554] on li "Group" at bounding box center [902, 558] width 107 height 27
type textarea "x"
drag, startPoint x: 140, startPoint y: 144, endPoint x: 59, endPoint y: 137, distance: 81.3
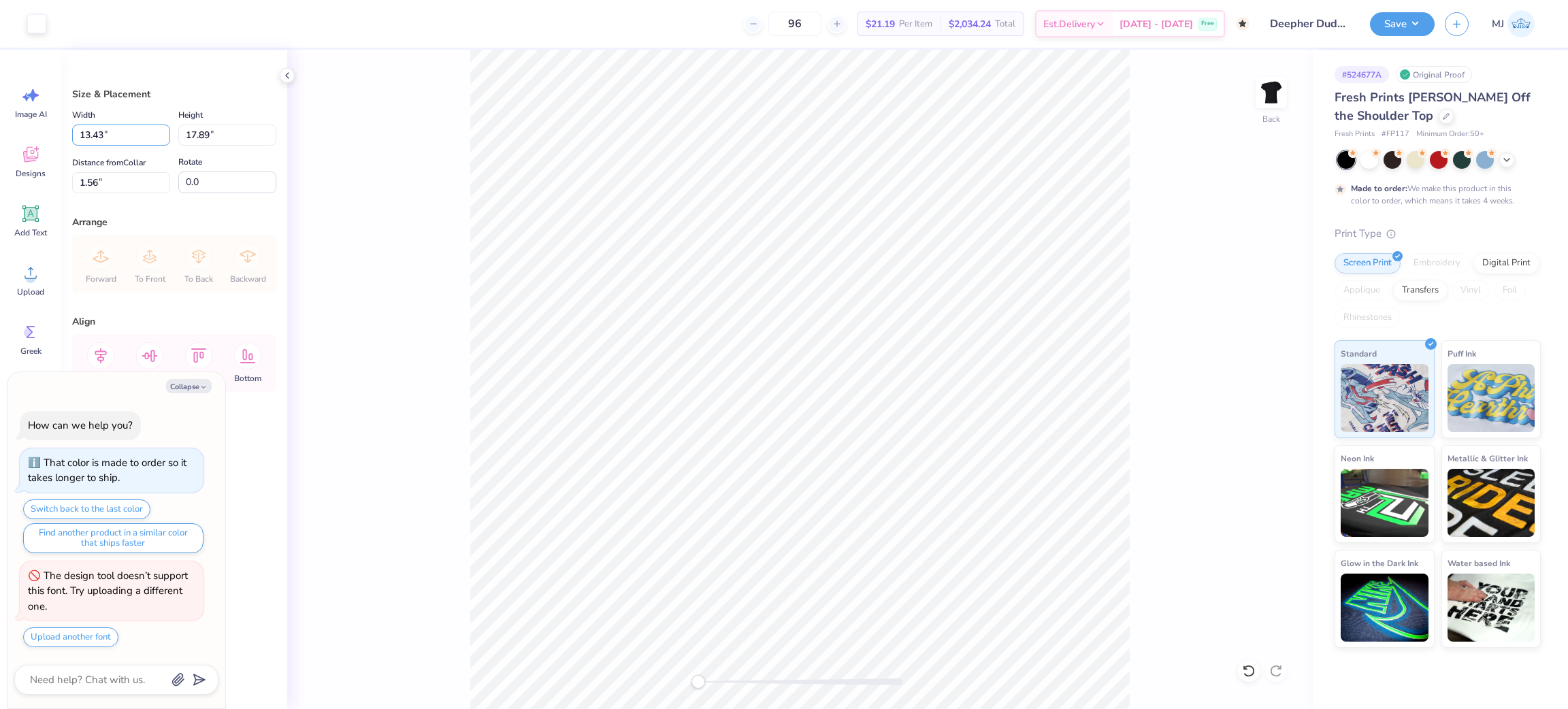
click at [59, 137] on div "Art colors 96 $21.19 Per Item $2,034.24 Total Est. Delivery Oct 20 - 23 Free De…" at bounding box center [784, 354] width 1568 height 709
type input "10"
type textarea "x"
type input "10.00"
type input "13.32"
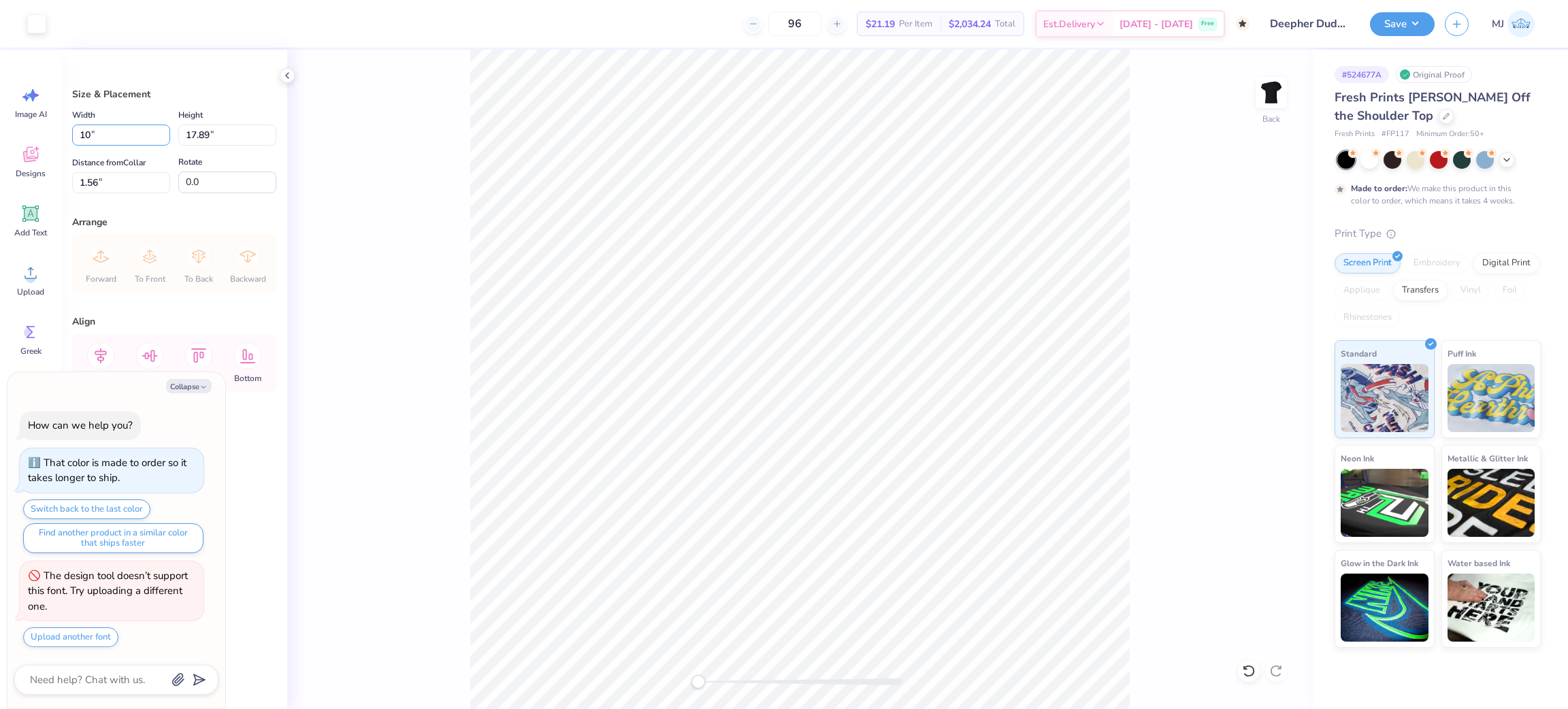
type input "3.85"
type input "1"
type input "9"
type textarea "x"
type input "9.00"
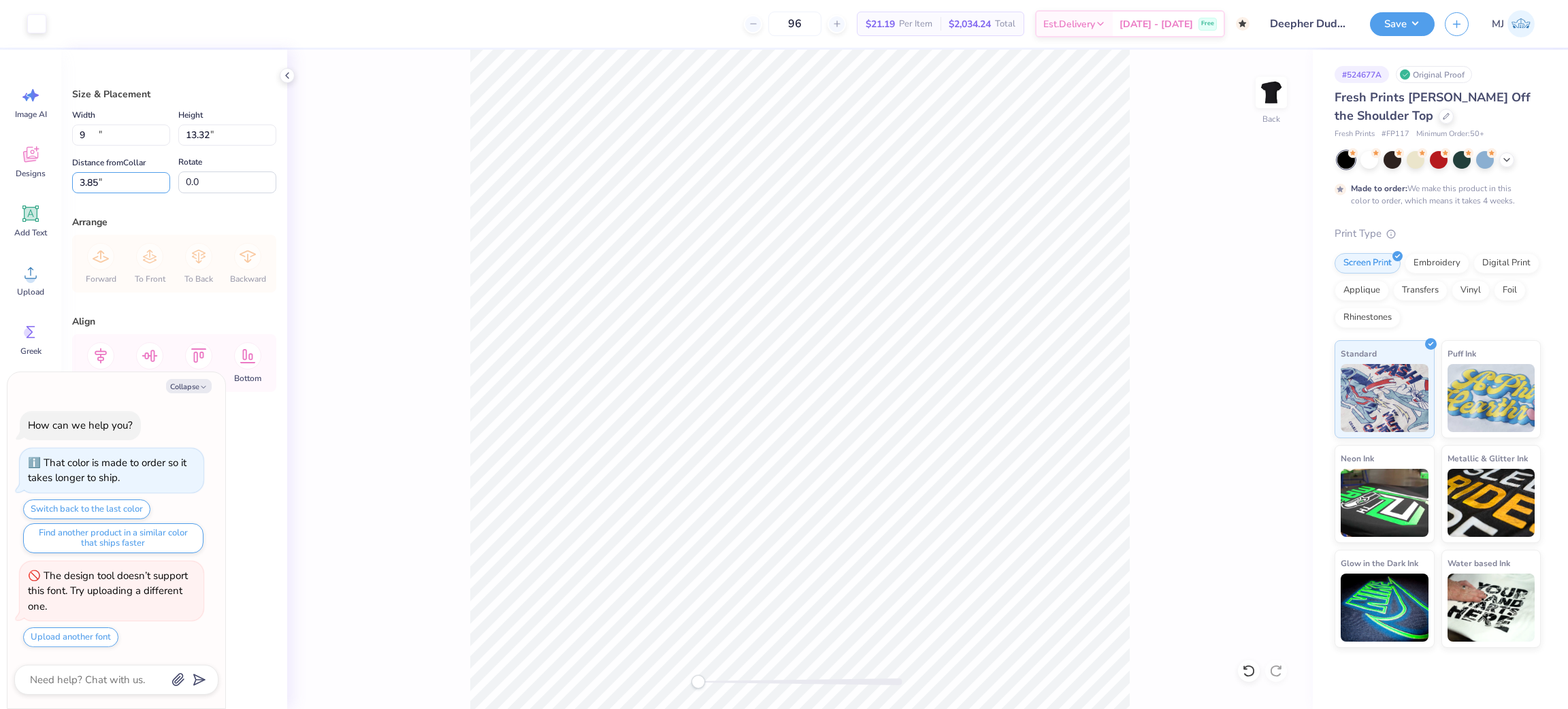
type input "11.99"
drag, startPoint x: 77, startPoint y: 196, endPoint x: 61, endPoint y: 199, distance: 16.3
click at [61, 199] on div "Size & Placement Width 9.00 9.00 " Height 11.99 11.99 " Distance from Collar 4.…" at bounding box center [174, 379] width 226 height 659
type input "3"
click at [408, 215] on div "Back" at bounding box center [800, 379] width 1026 height 659
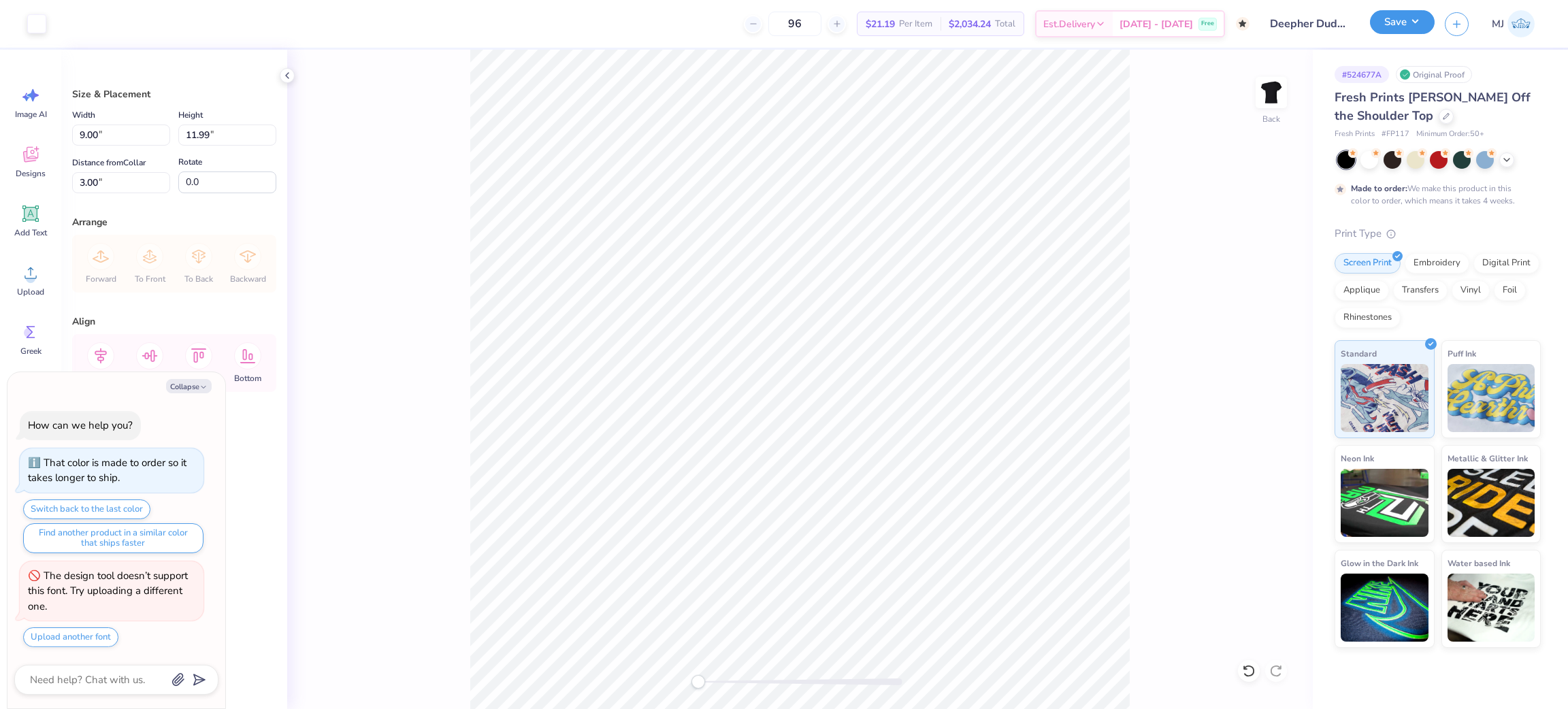
click at [1414, 32] on button "Save" at bounding box center [1402, 22] width 65 height 24
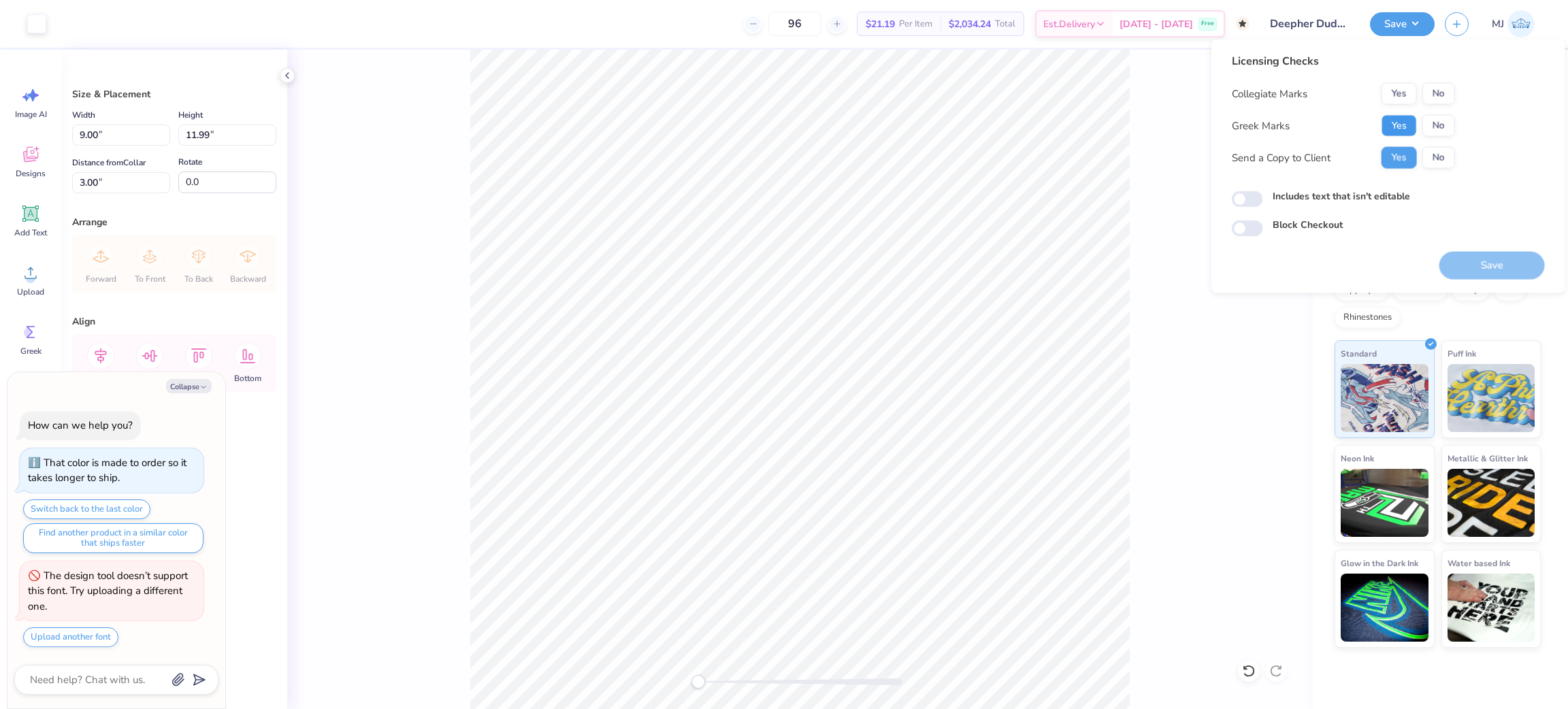
click at [1396, 126] on button "Yes" at bounding box center [1399, 125] width 36 height 22
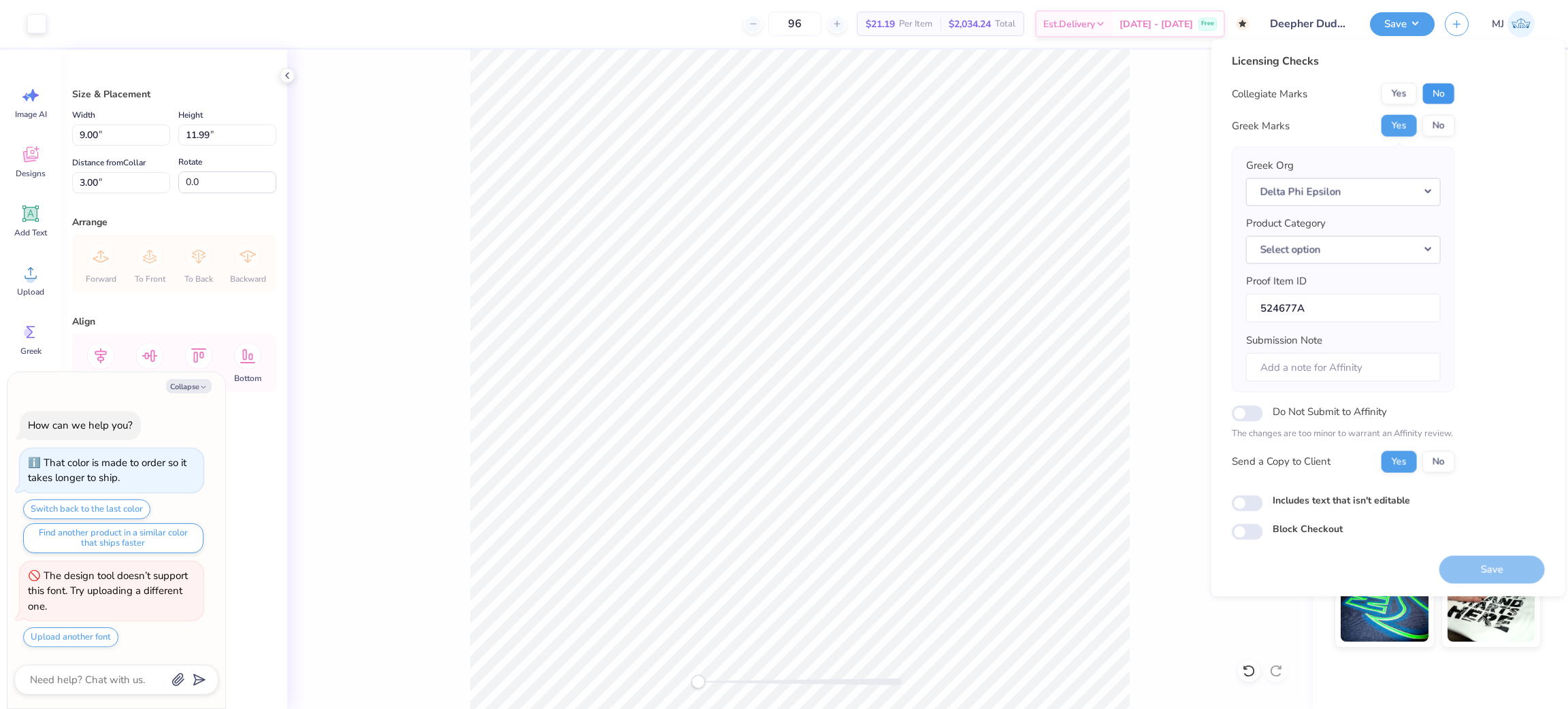
click at [1433, 97] on button "No" at bounding box center [1439, 94] width 33 height 22
click at [1498, 569] on button "Save" at bounding box center [1492, 569] width 105 height 28
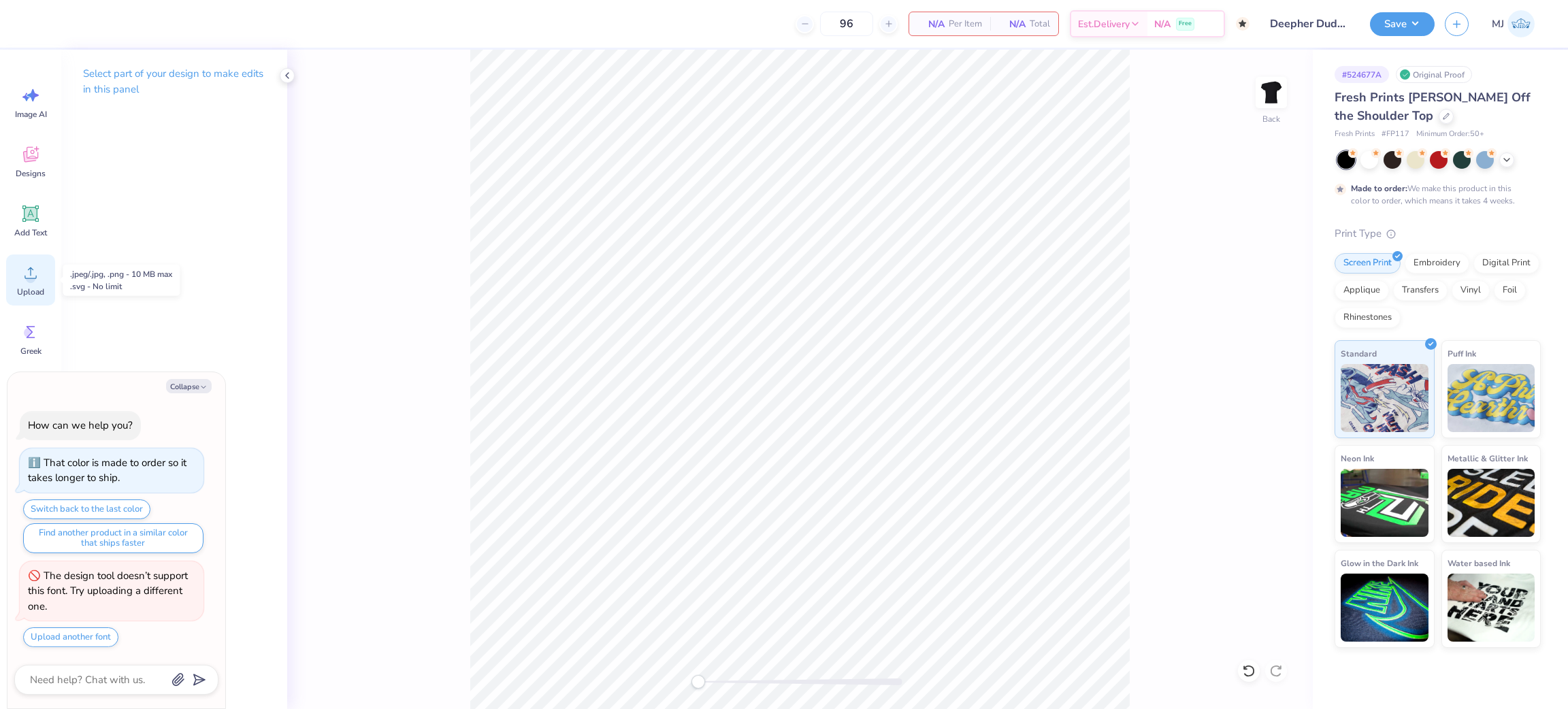
click at [17, 289] on div "Upload" at bounding box center [30, 280] width 49 height 51
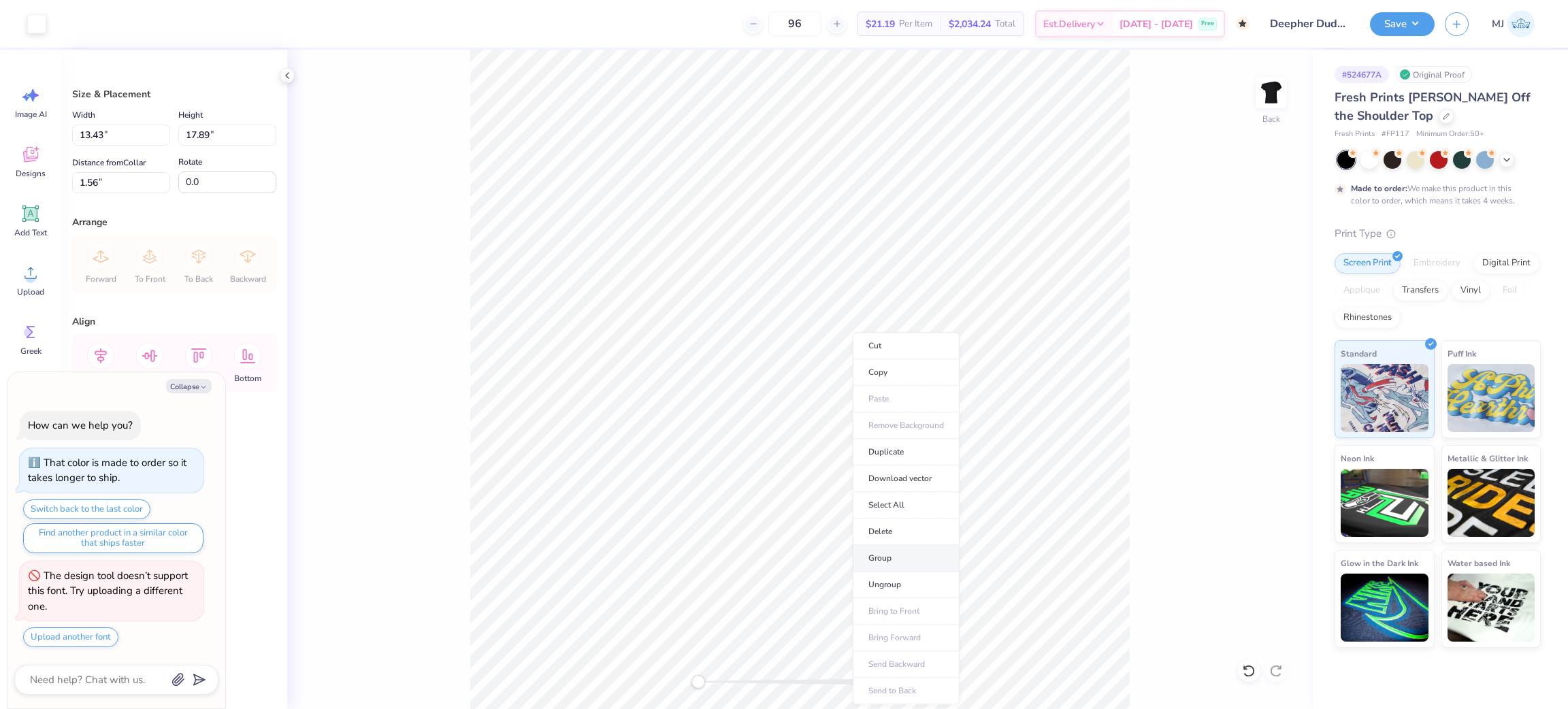
click at [903, 561] on li "Group" at bounding box center [906, 558] width 107 height 27
type textarea "x"
drag, startPoint x: 118, startPoint y: 134, endPoint x: 40, endPoint y: 132, distance: 78.0
click at [39, 132] on div "Art colors 96 $21.19 Per Item $2,034.24 Total Est. Delivery Oct 20 - 23 Free De…" at bounding box center [784, 354] width 1568 height 709
type input "9"
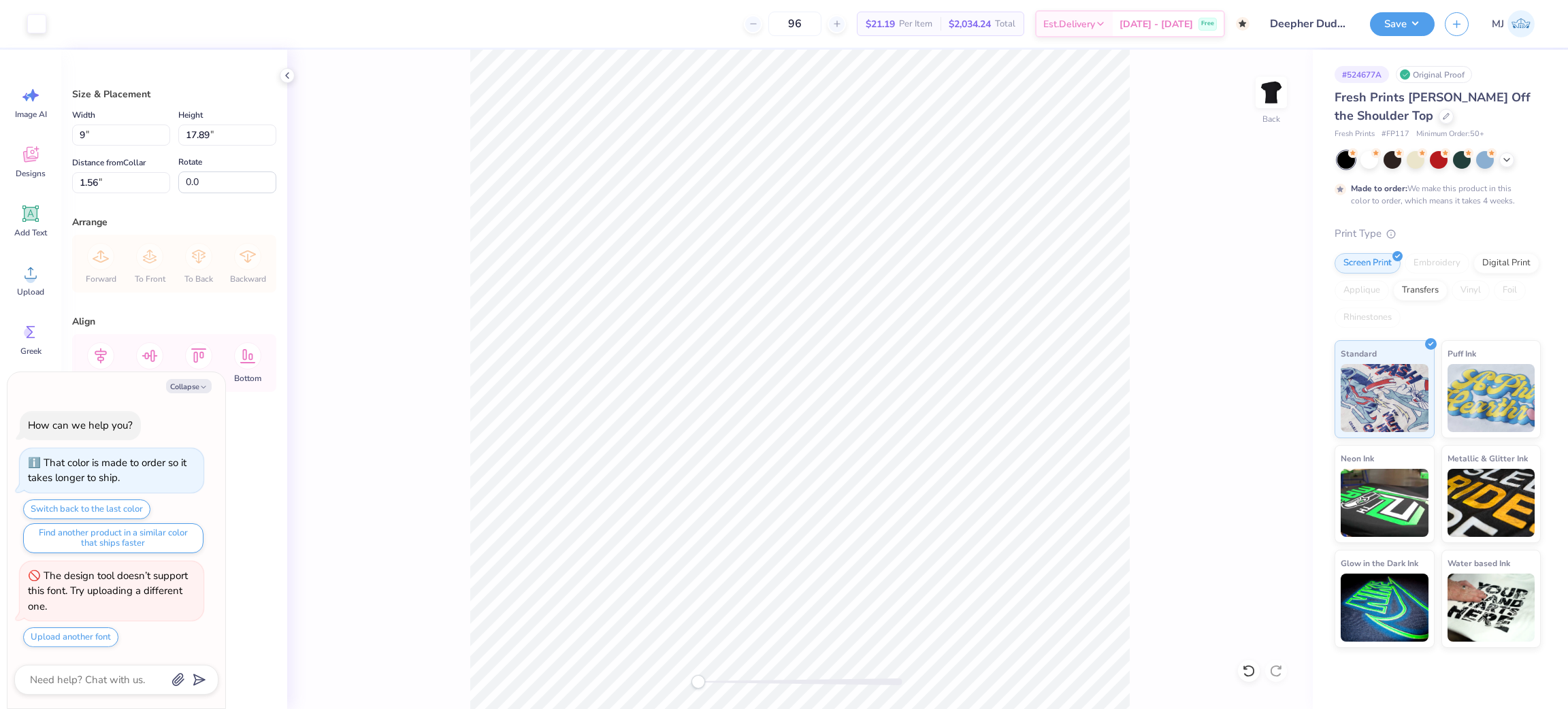
type textarea "x"
type input "9.00"
type input "11.99"
type input "4.51"
drag, startPoint x: 92, startPoint y: 183, endPoint x: 56, endPoint y: 183, distance: 36.0
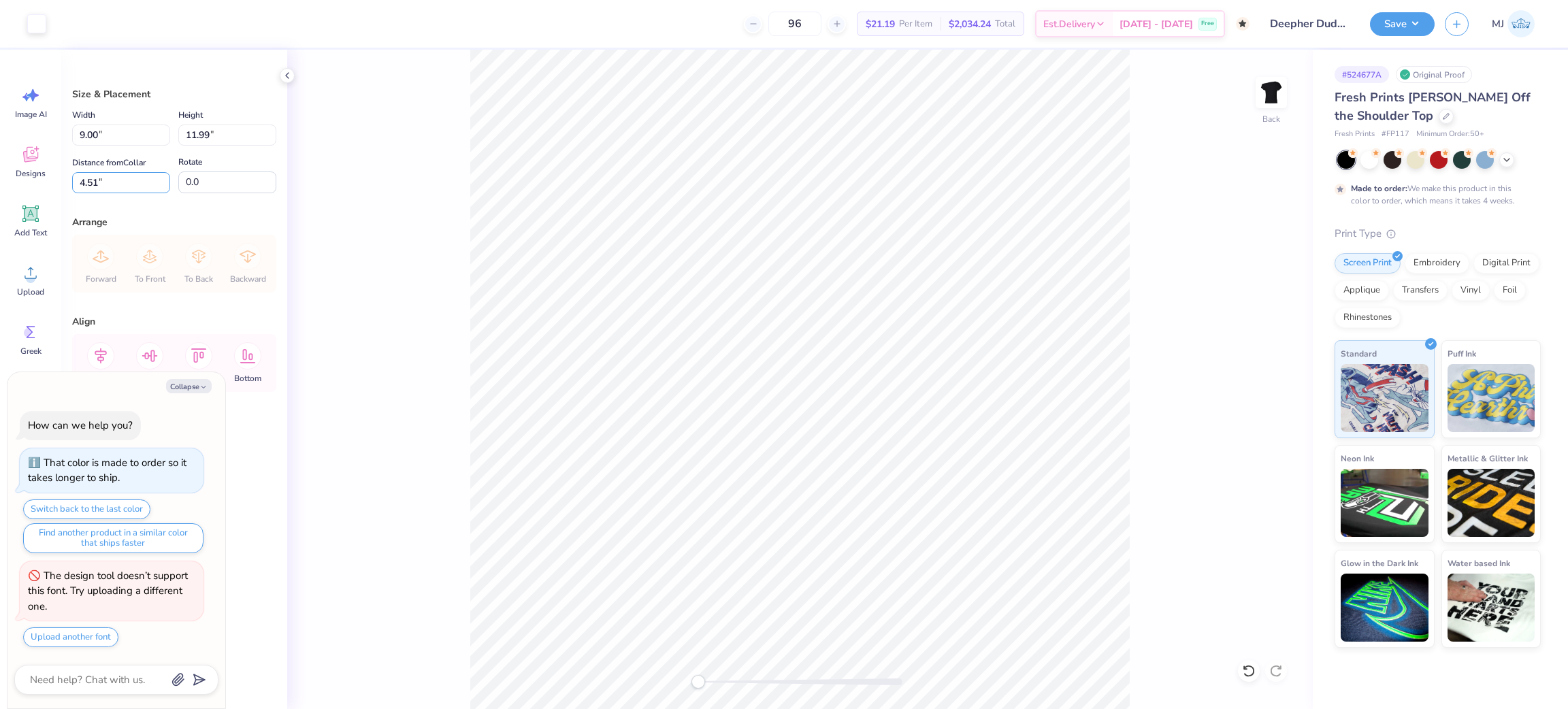
click at [56, 183] on div "Art colors 96 $21.19 Per Item $2,034.24 Total Est. Delivery Oct 20 - 23 Free De…" at bounding box center [784, 354] width 1568 height 709
type textarea "x"
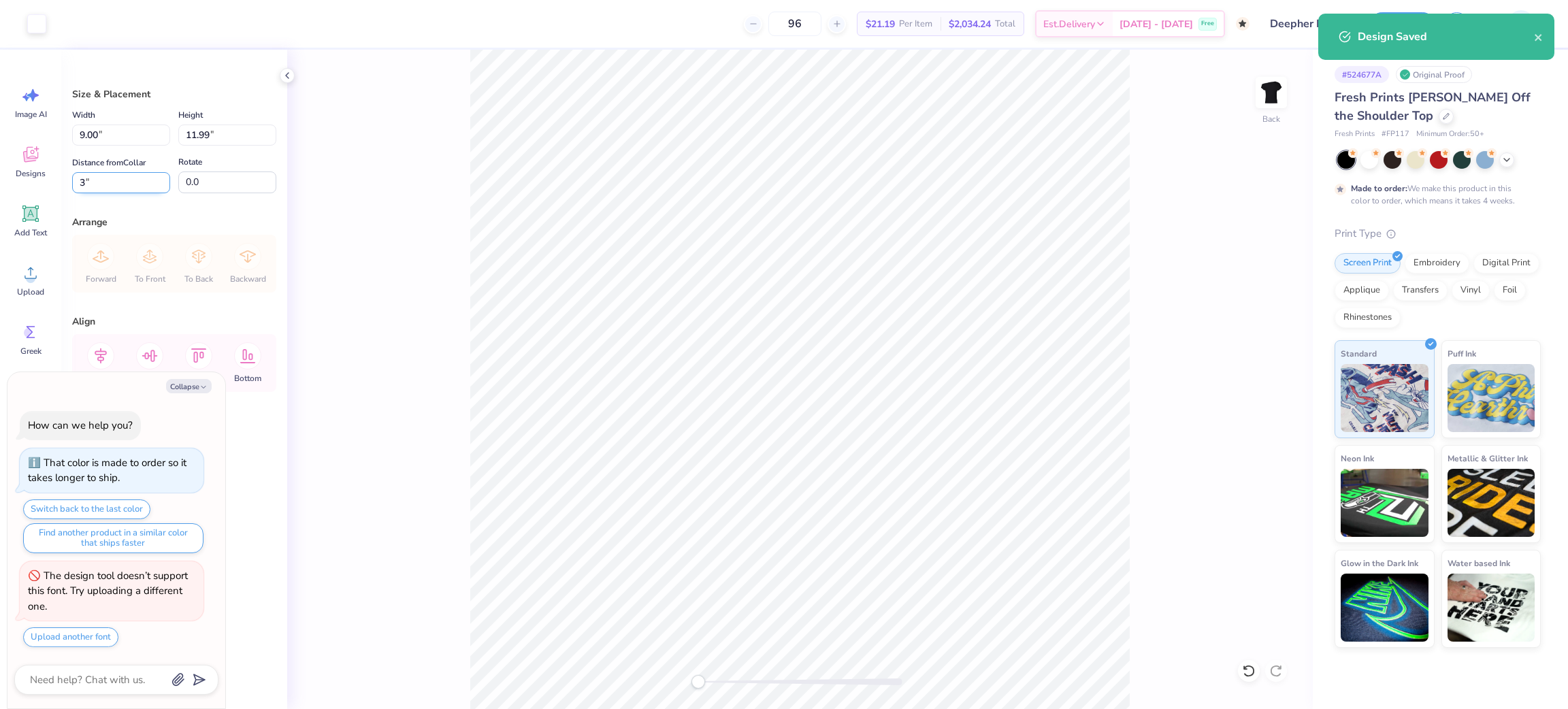
type input "3"
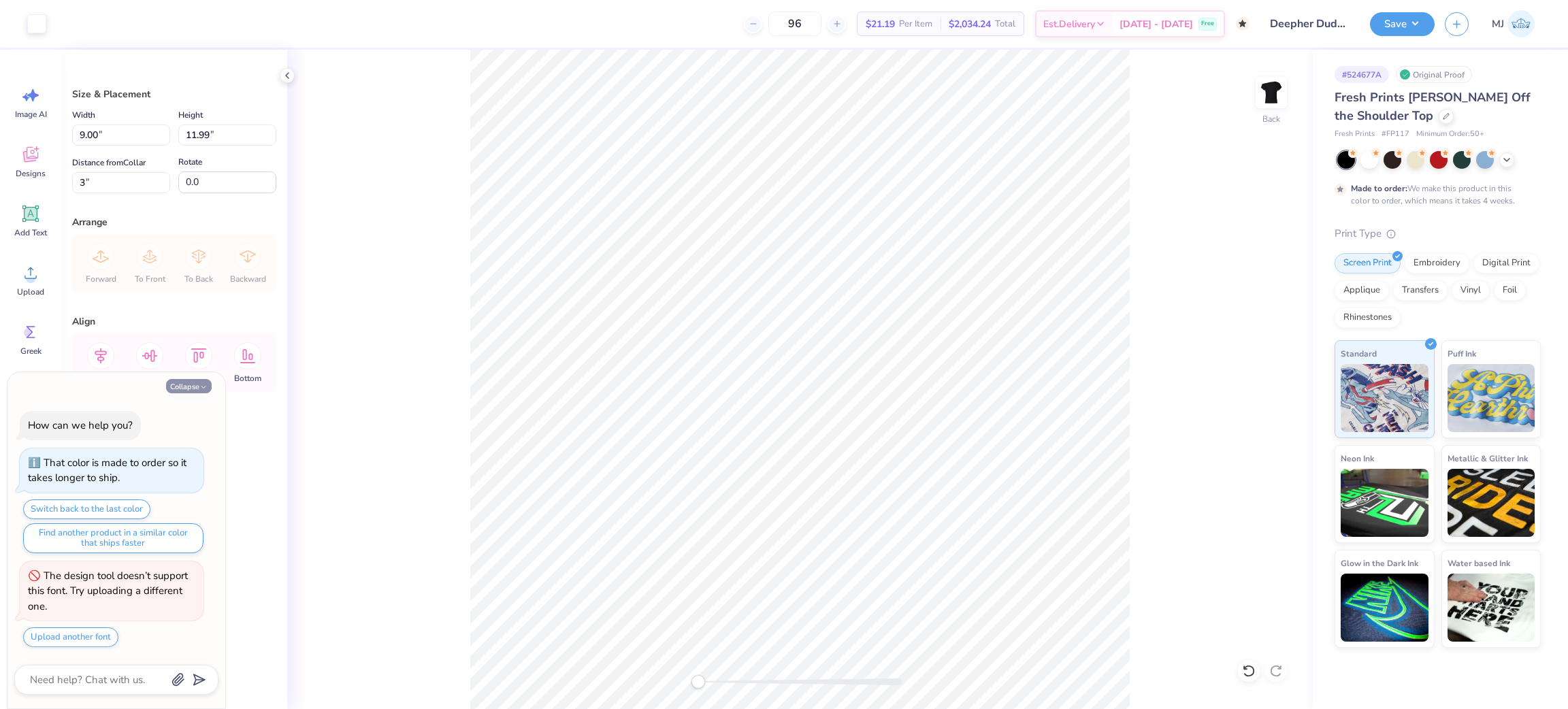
click at [189, 382] on button "Collapse" at bounding box center [189, 385] width 45 height 14
type textarea "x"
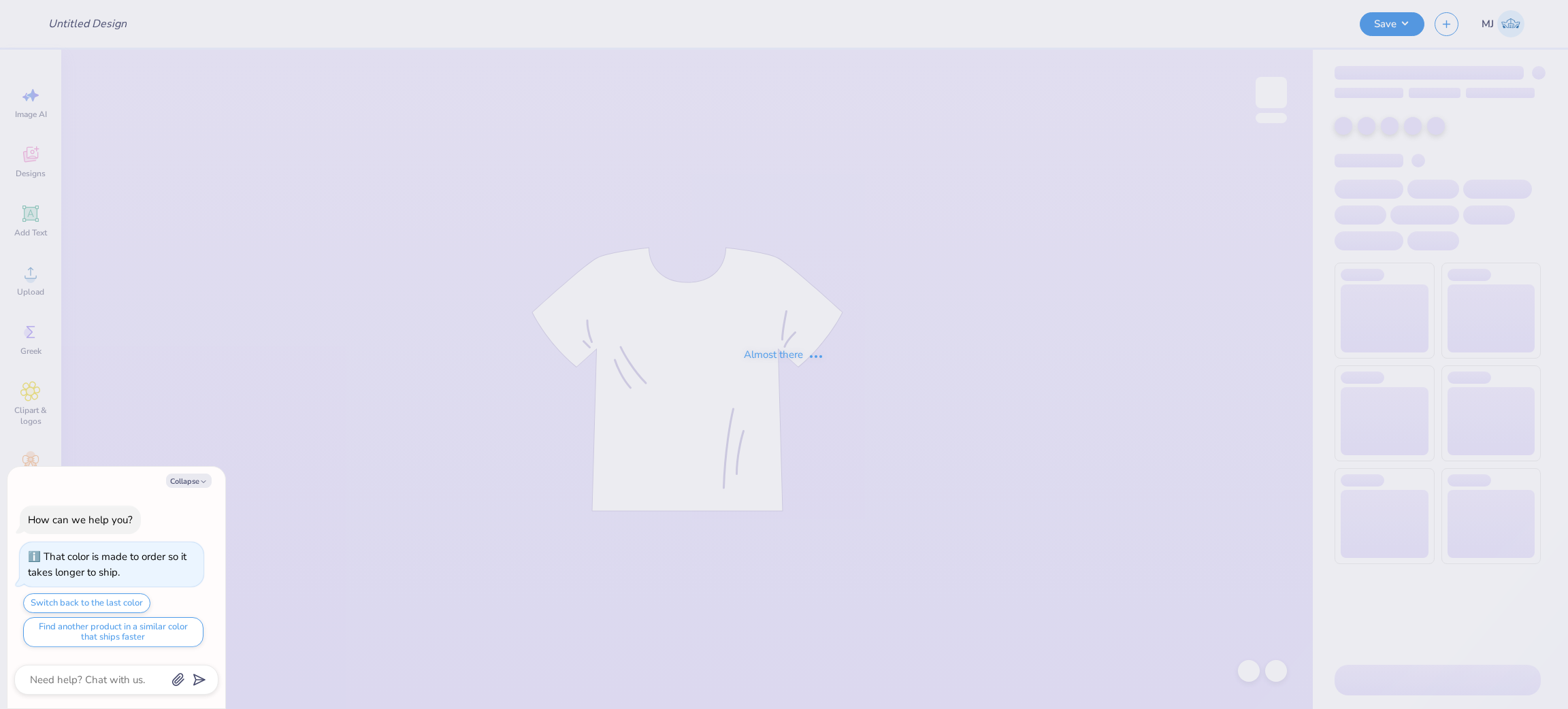
type textarea "x"
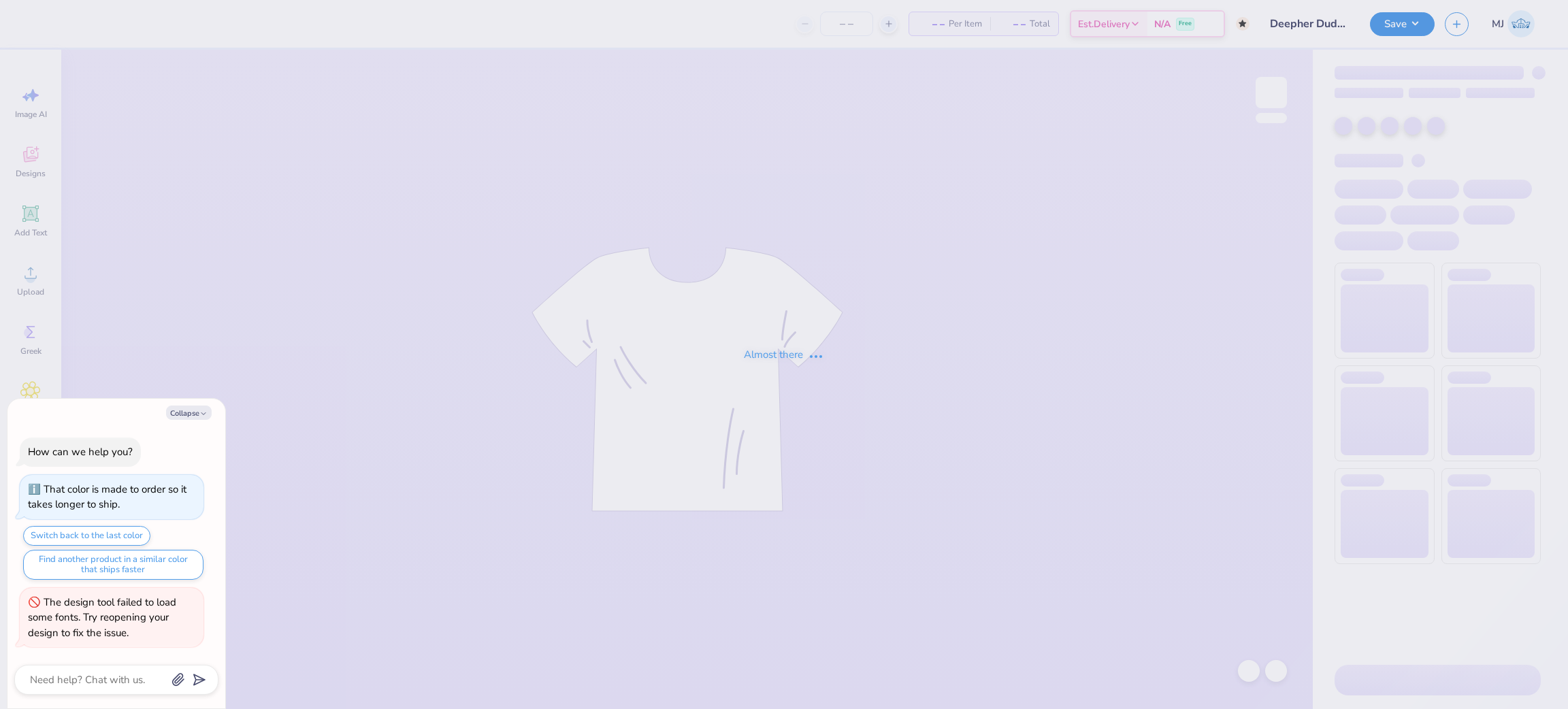
type input "Deepher Dude 2025"
type textarea "x"
type input "96"
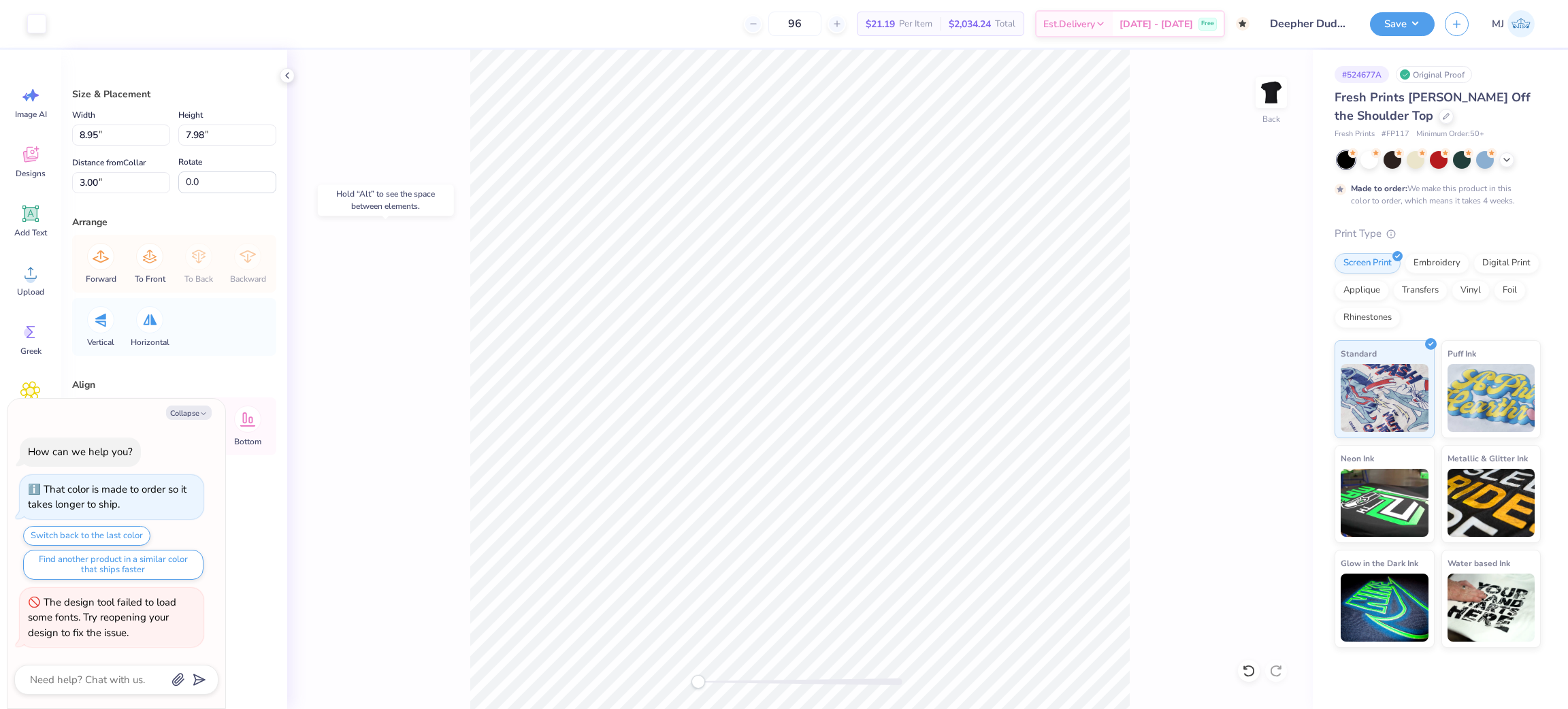
type textarea "x"
click at [862, 549] on li "Group" at bounding box center [869, 547] width 107 height 27
type textarea "x"
